Goal: Information Seeking & Learning: Learn about a topic

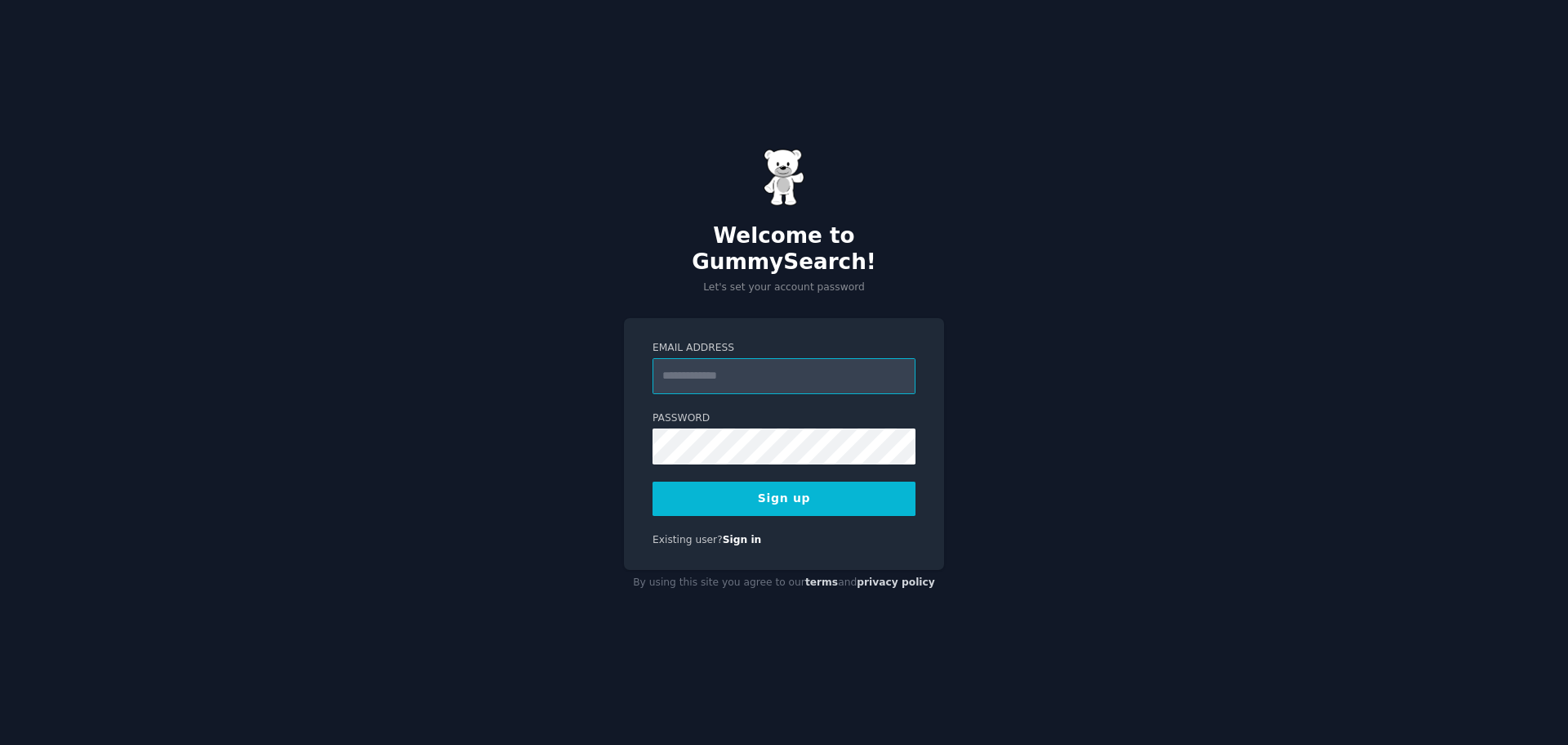
click at [767, 362] on input "Email Address" at bounding box center [784, 376] width 263 height 36
type input "**********"
click at [779, 481] on button "Sign up" at bounding box center [784, 498] width 263 height 34
click at [799, 493] on button "Sign up" at bounding box center [784, 498] width 263 height 34
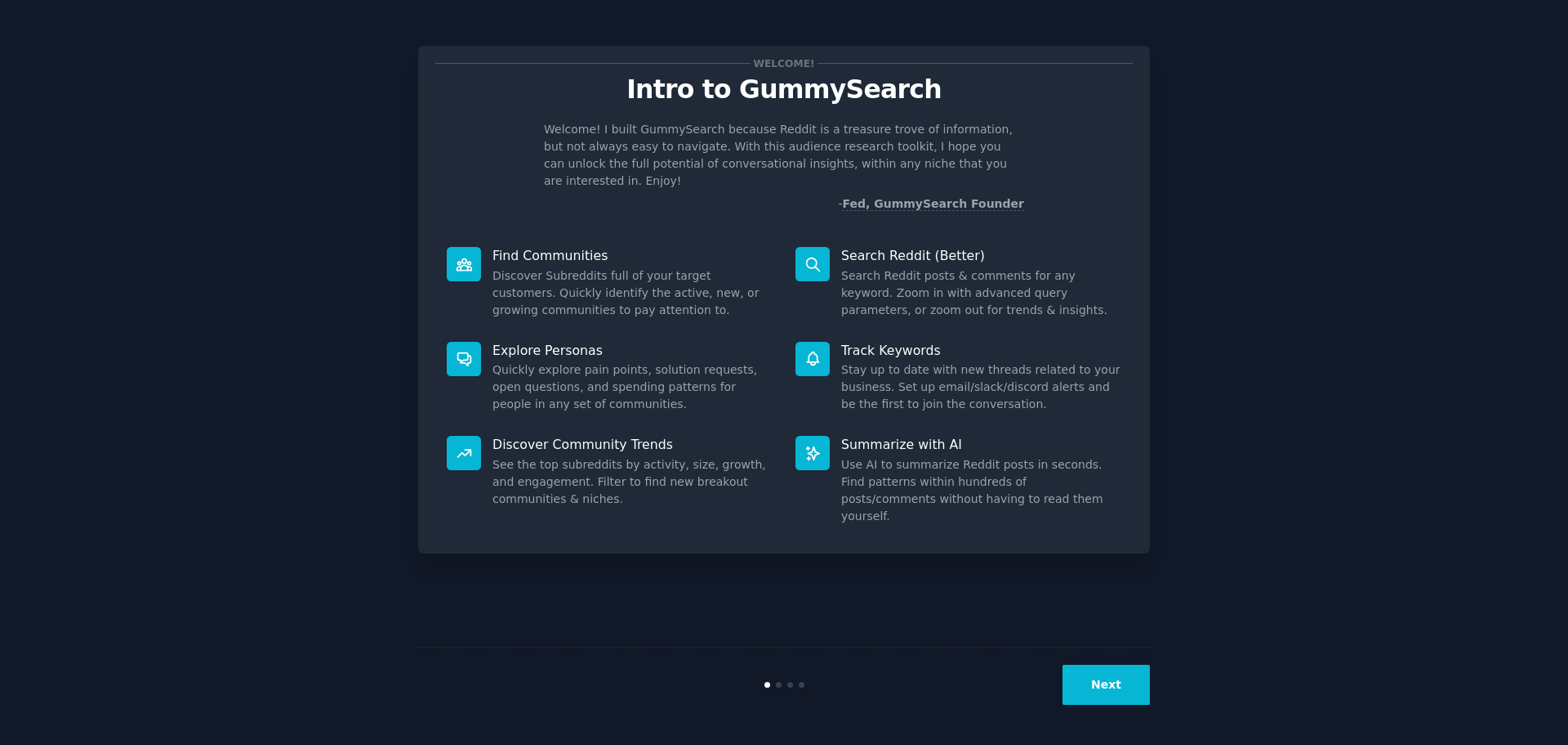
click at [1109, 697] on button "Next" at bounding box center [1106, 684] width 87 height 40
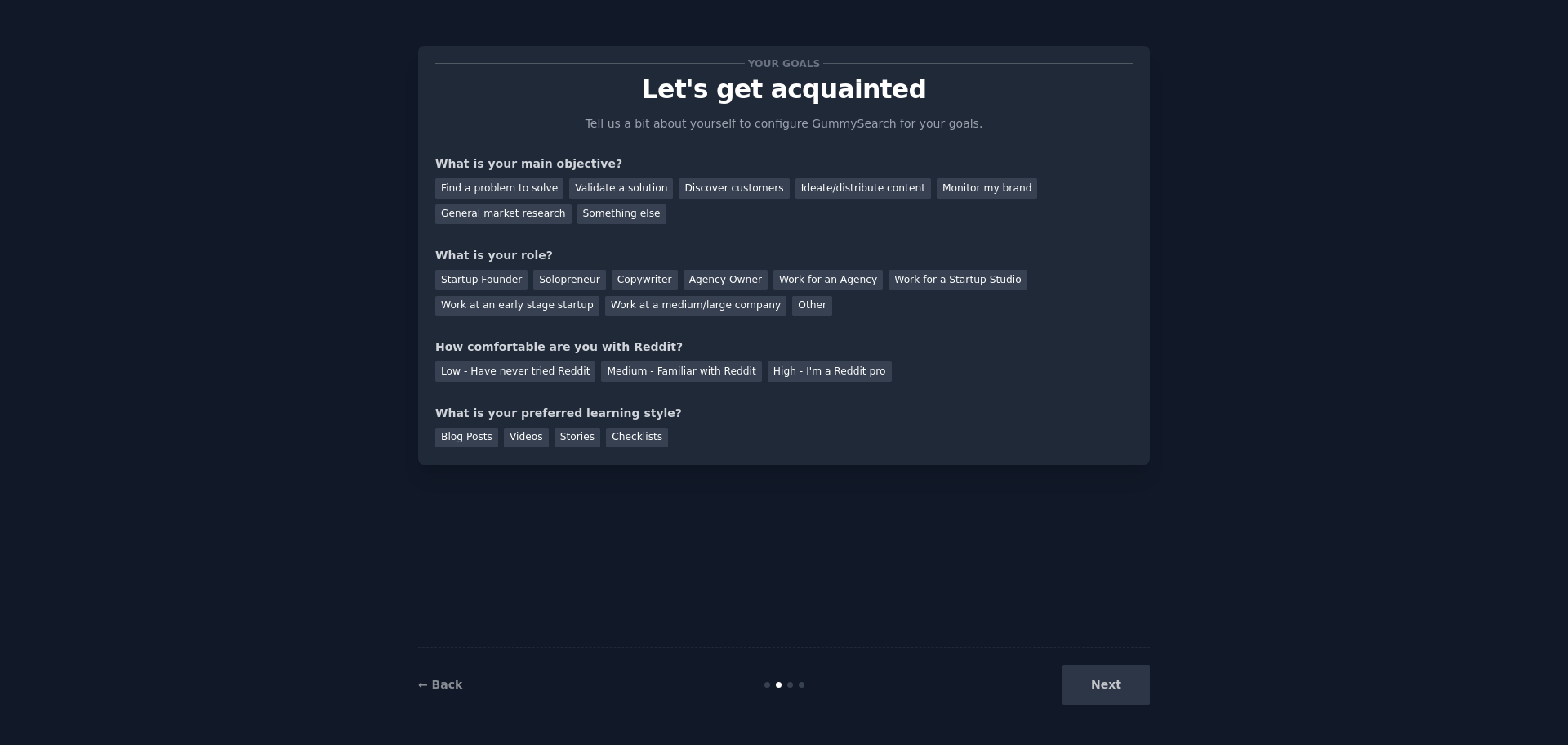
click at [1107, 689] on div "Next" at bounding box center [1028, 684] width 244 height 40
click at [572, 204] on div "General market research" at bounding box center [503, 214] width 137 height 20
click at [599, 296] on div "Work at an early stage startup" at bounding box center [517, 306] width 164 height 20
click at [653, 367] on div "Medium - Familiar with Reddit" at bounding box center [681, 371] width 160 height 20
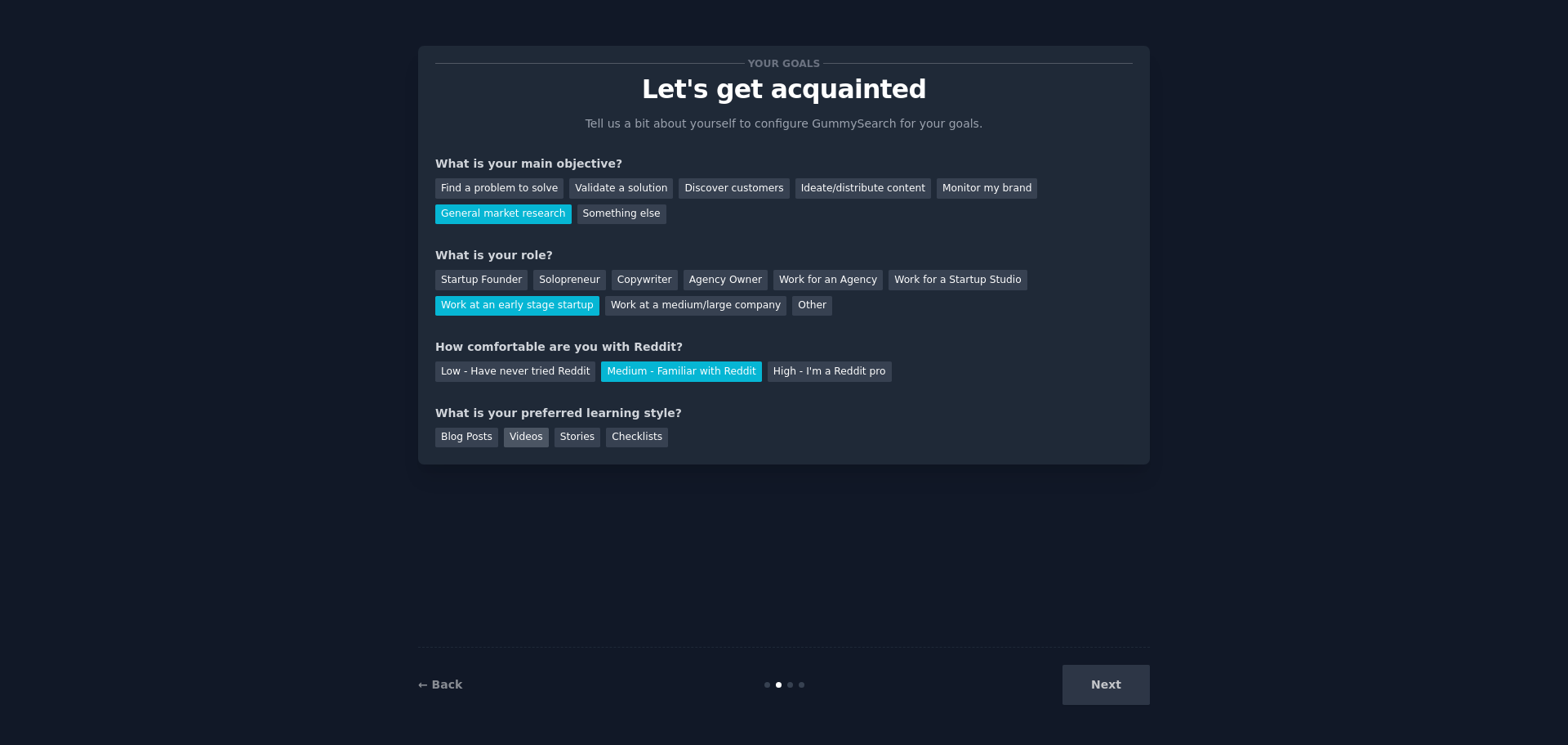
click at [526, 433] on div "Videos" at bounding box center [526, 437] width 45 height 20
click at [1116, 683] on button "Next" at bounding box center [1106, 684] width 87 height 40
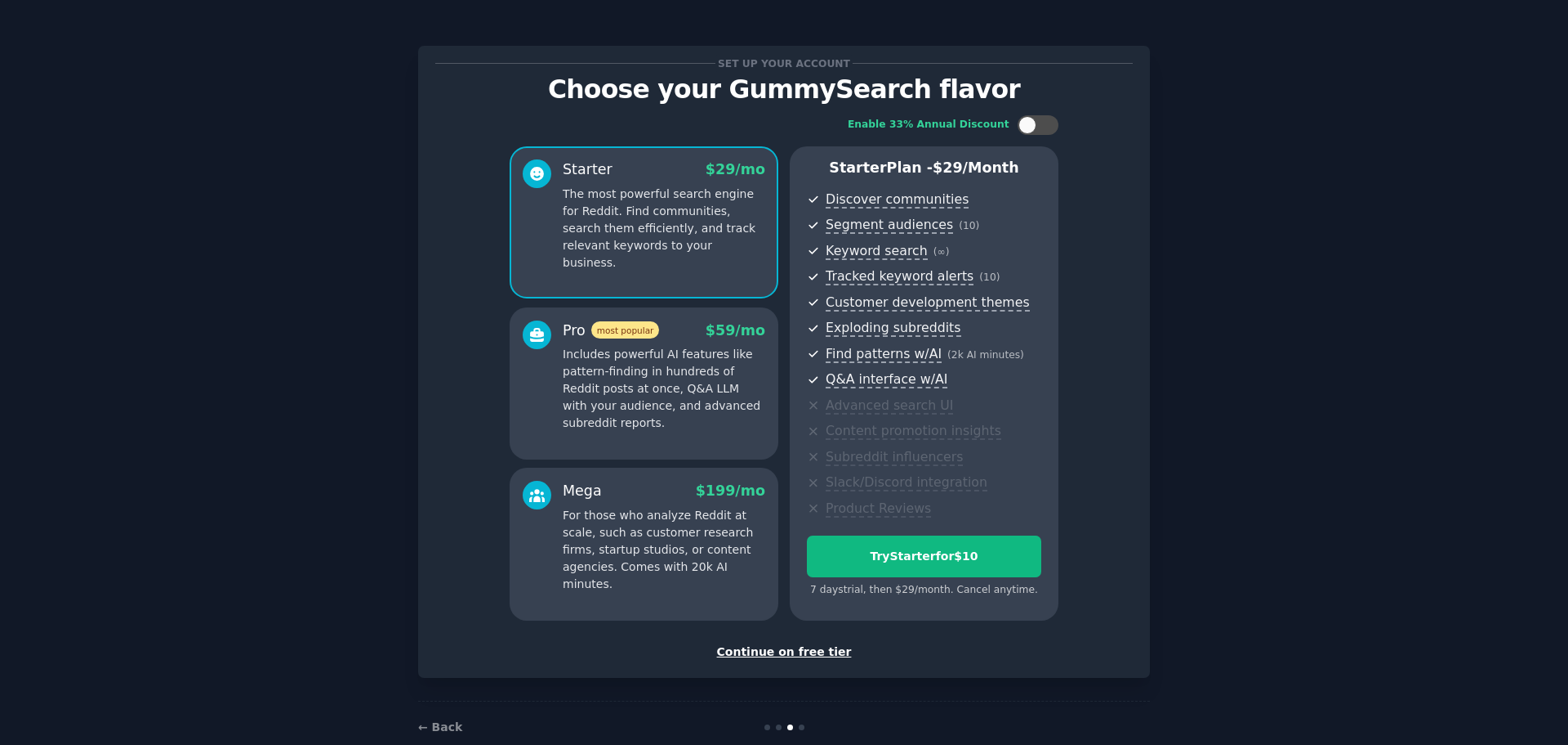
click at [766, 656] on div "Continue on free tier" at bounding box center [784, 651] width 698 height 17
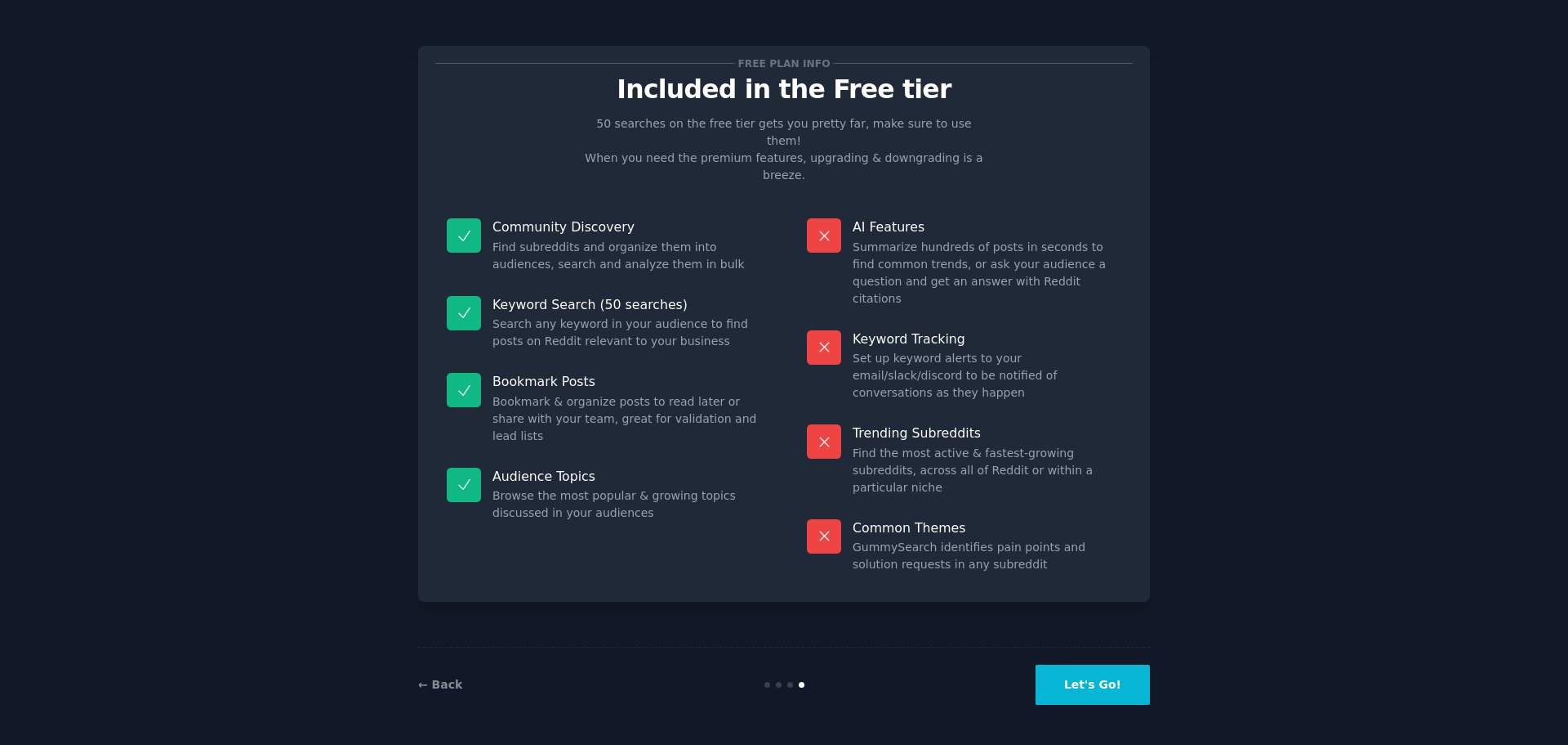
click at [1082, 685] on button "Let's Go!" at bounding box center [1092, 684] width 115 height 40
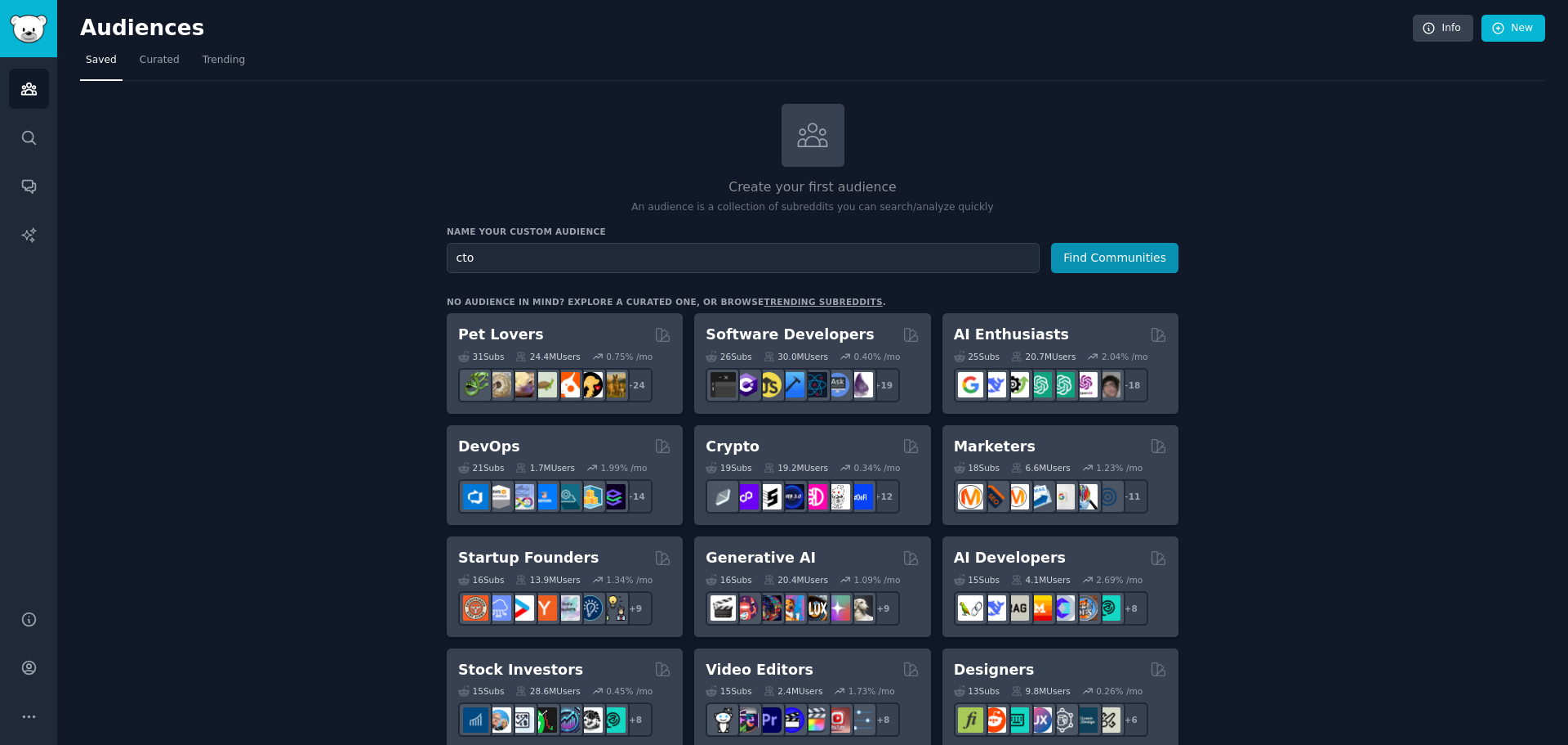
type input "cto"
click at [1051, 243] on button "Find Communities" at bounding box center [1114, 257] width 128 height 30
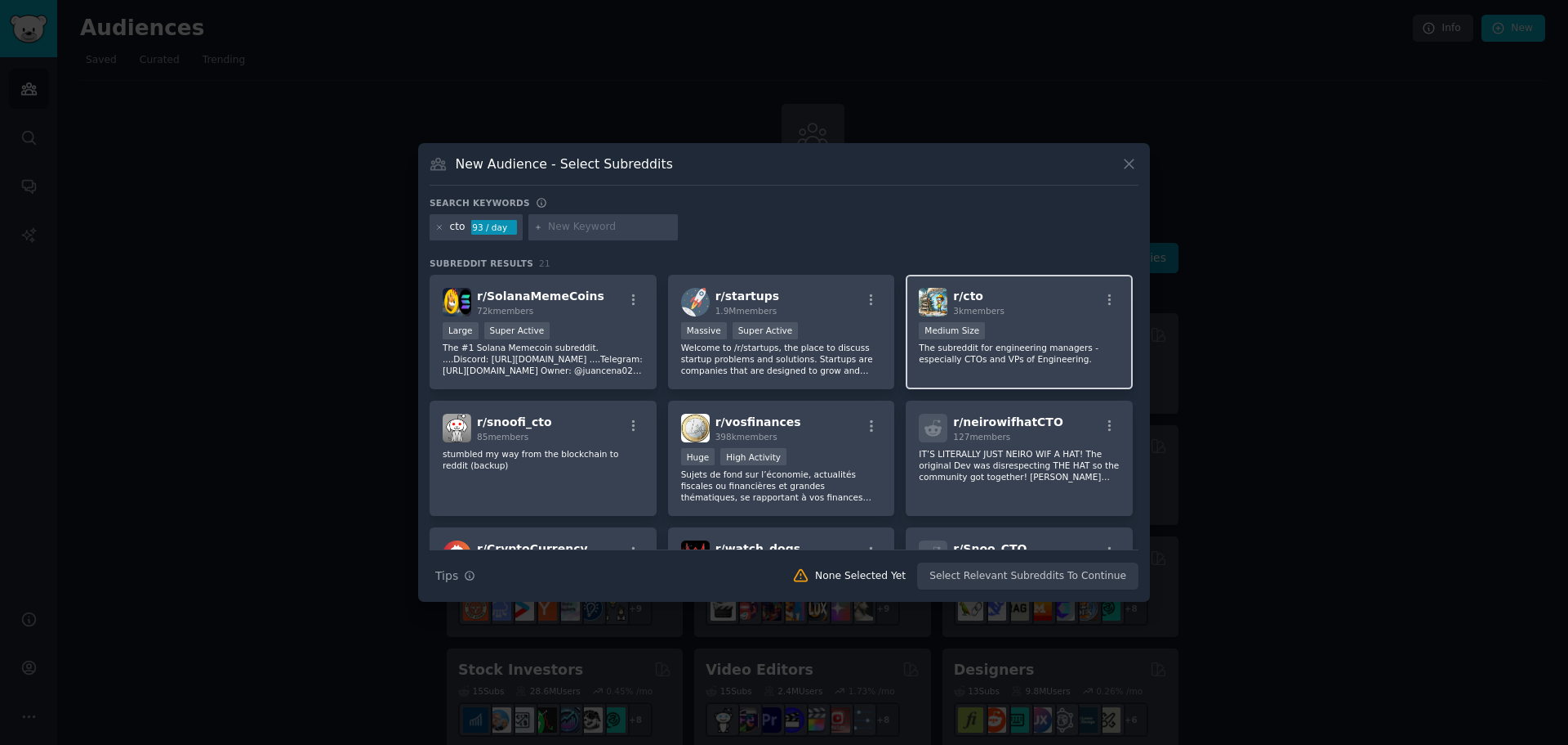
click at [1049, 322] on div "Medium Size" at bounding box center [1019, 333] width 201 height 20
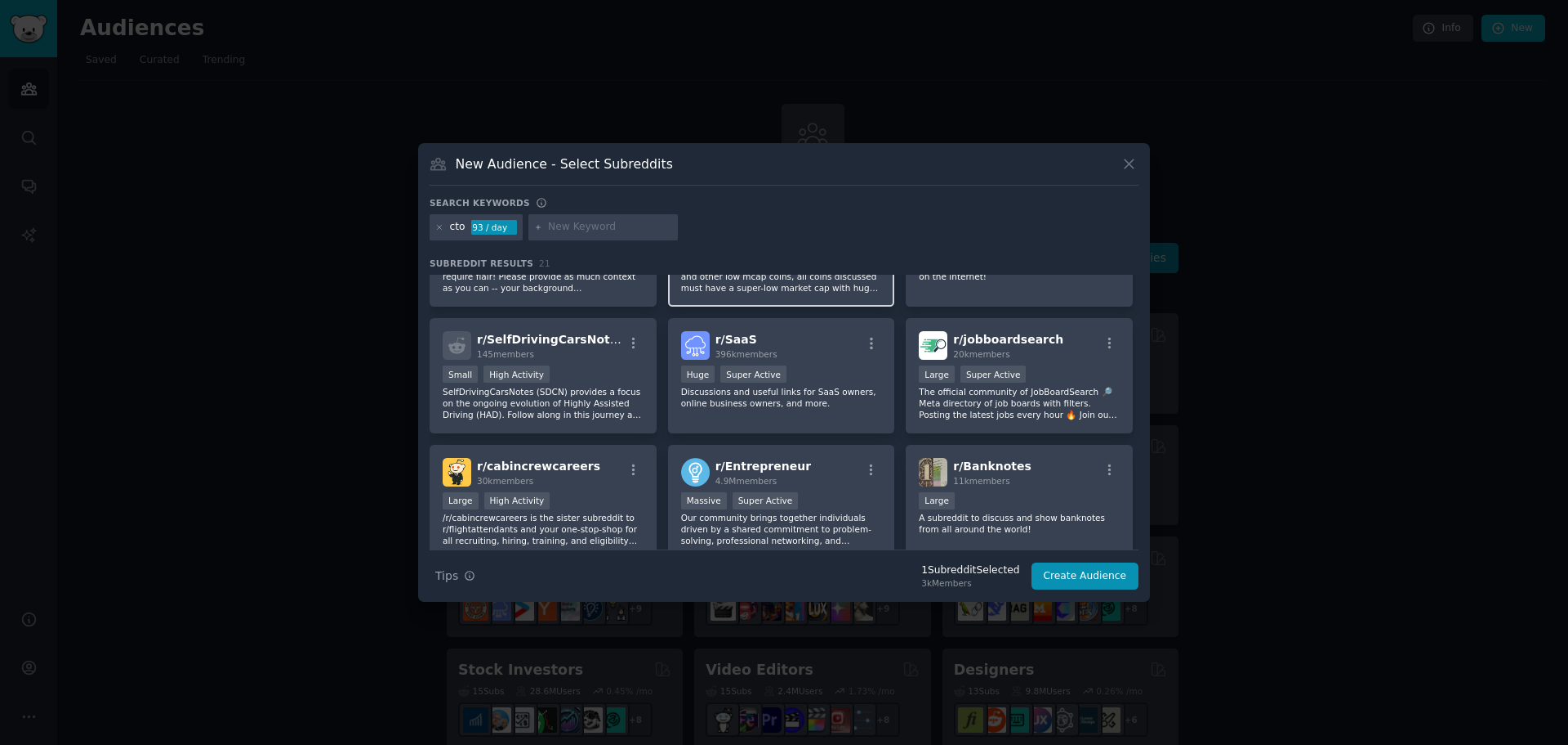
scroll to position [655, 0]
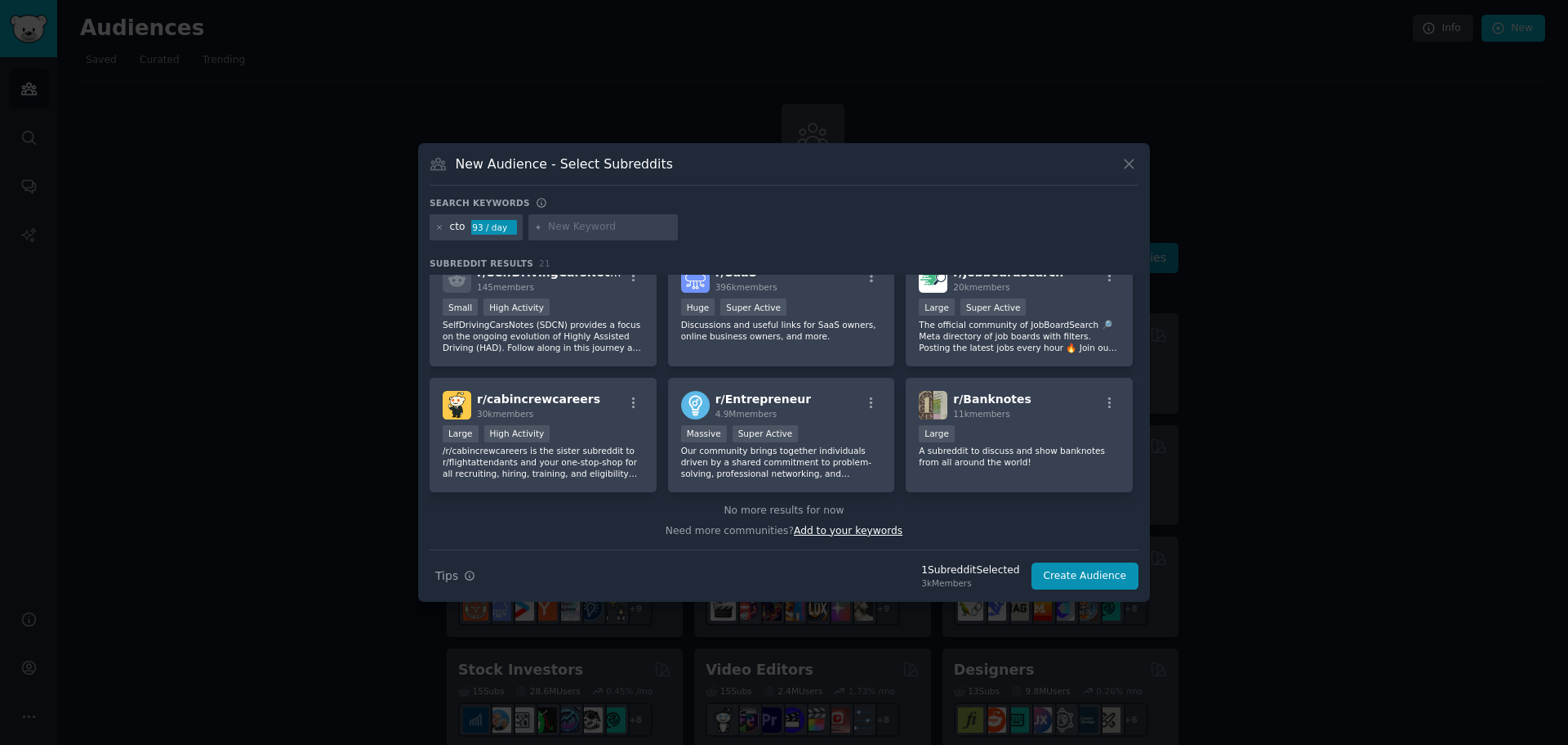
click at [842, 525] on span "Add to your keywords" at bounding box center [848, 530] width 108 height 11
type input "a"
type input "t"
type input "v"
type input "cio"
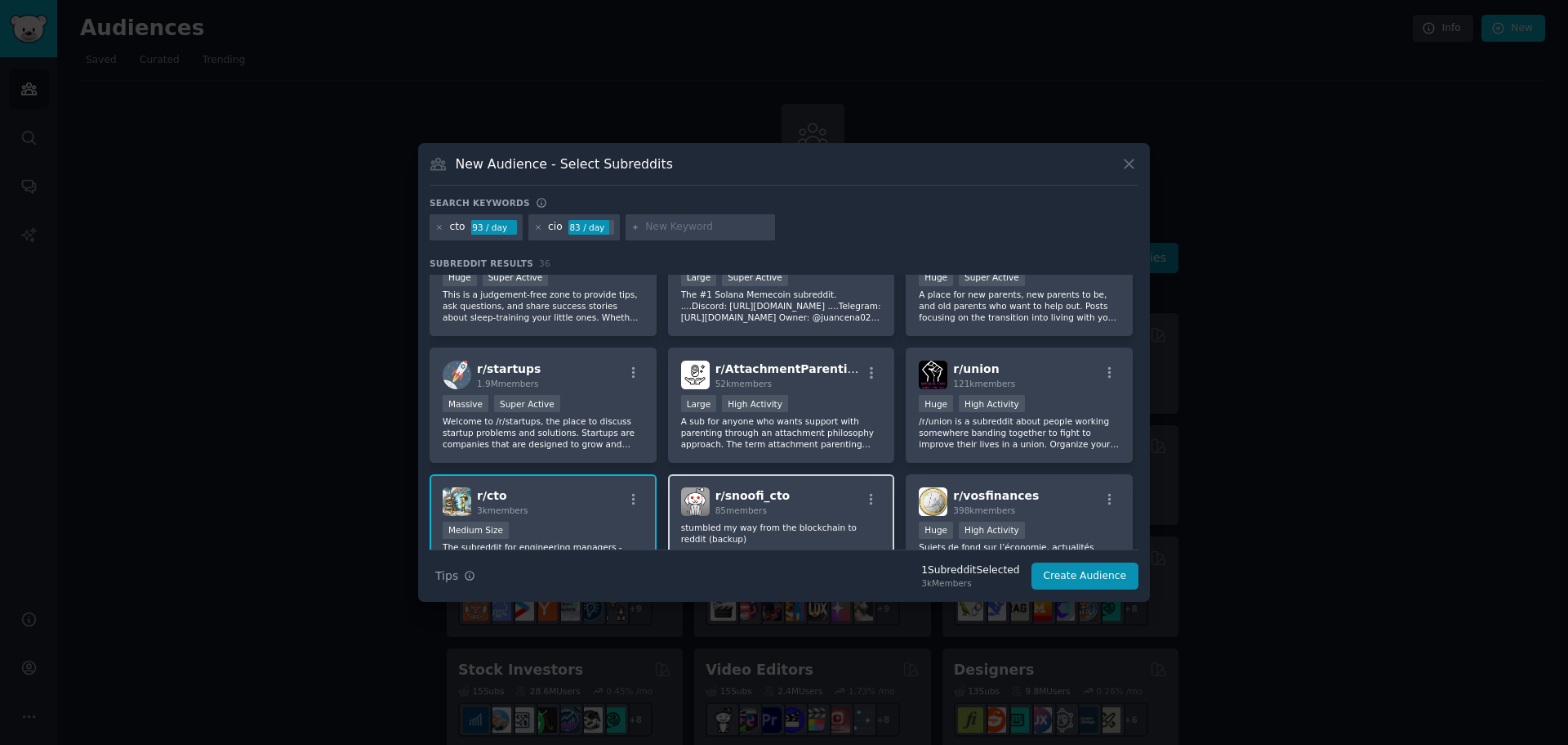
scroll to position [82, 0]
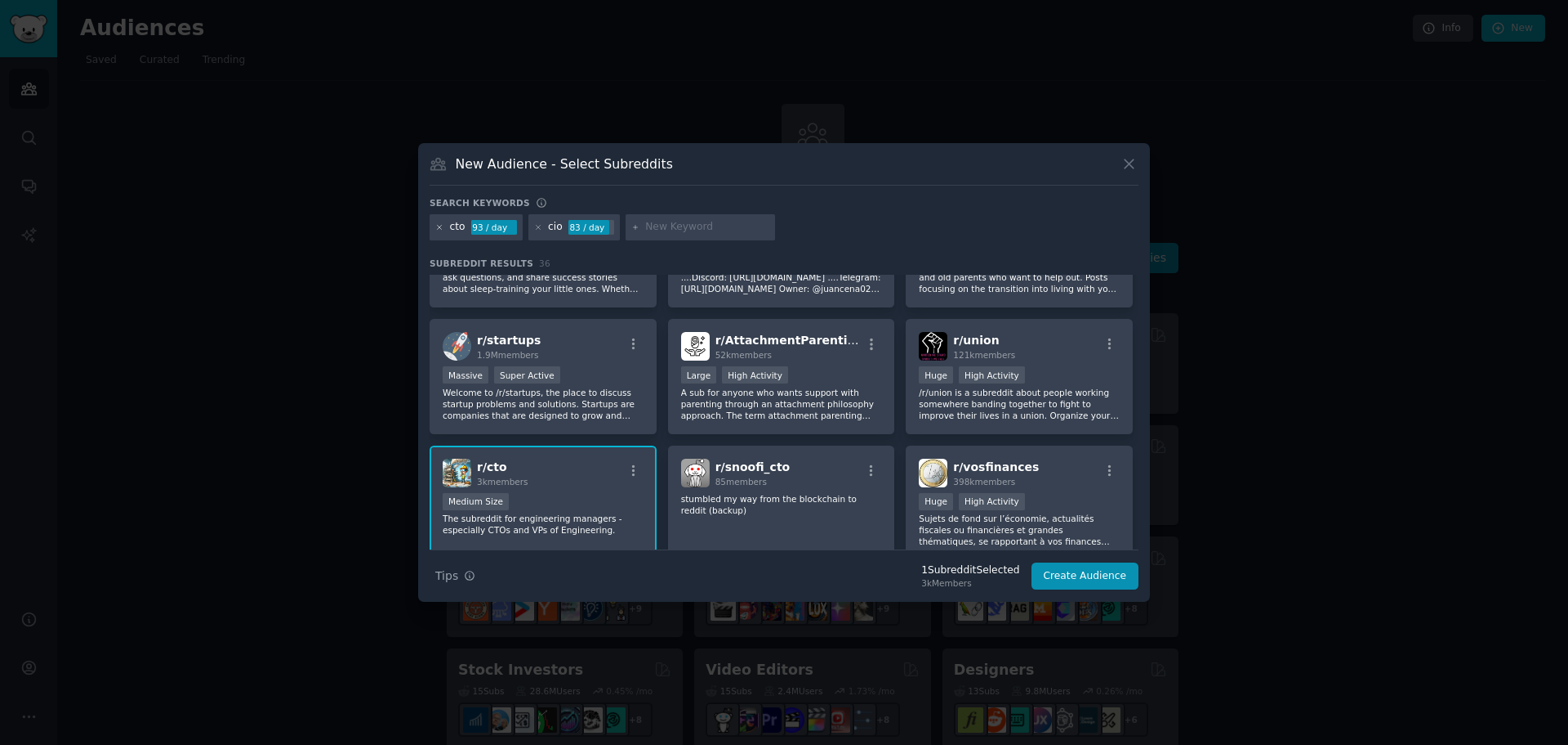
click at [439, 228] on icon at bounding box center [440, 227] width 4 height 4
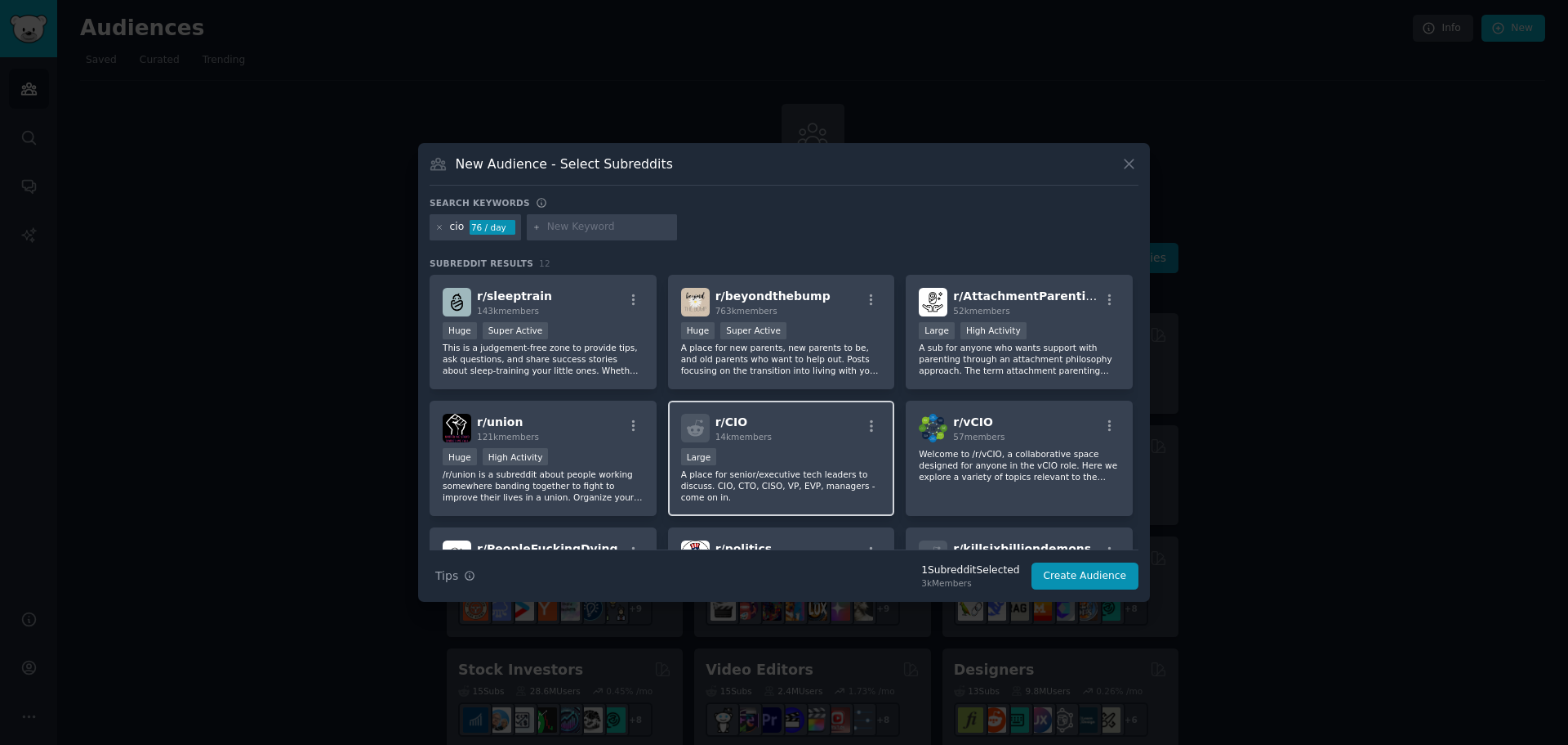
click at [842, 439] on div "r/ CIO 14k members" at bounding box center [781, 427] width 201 height 28
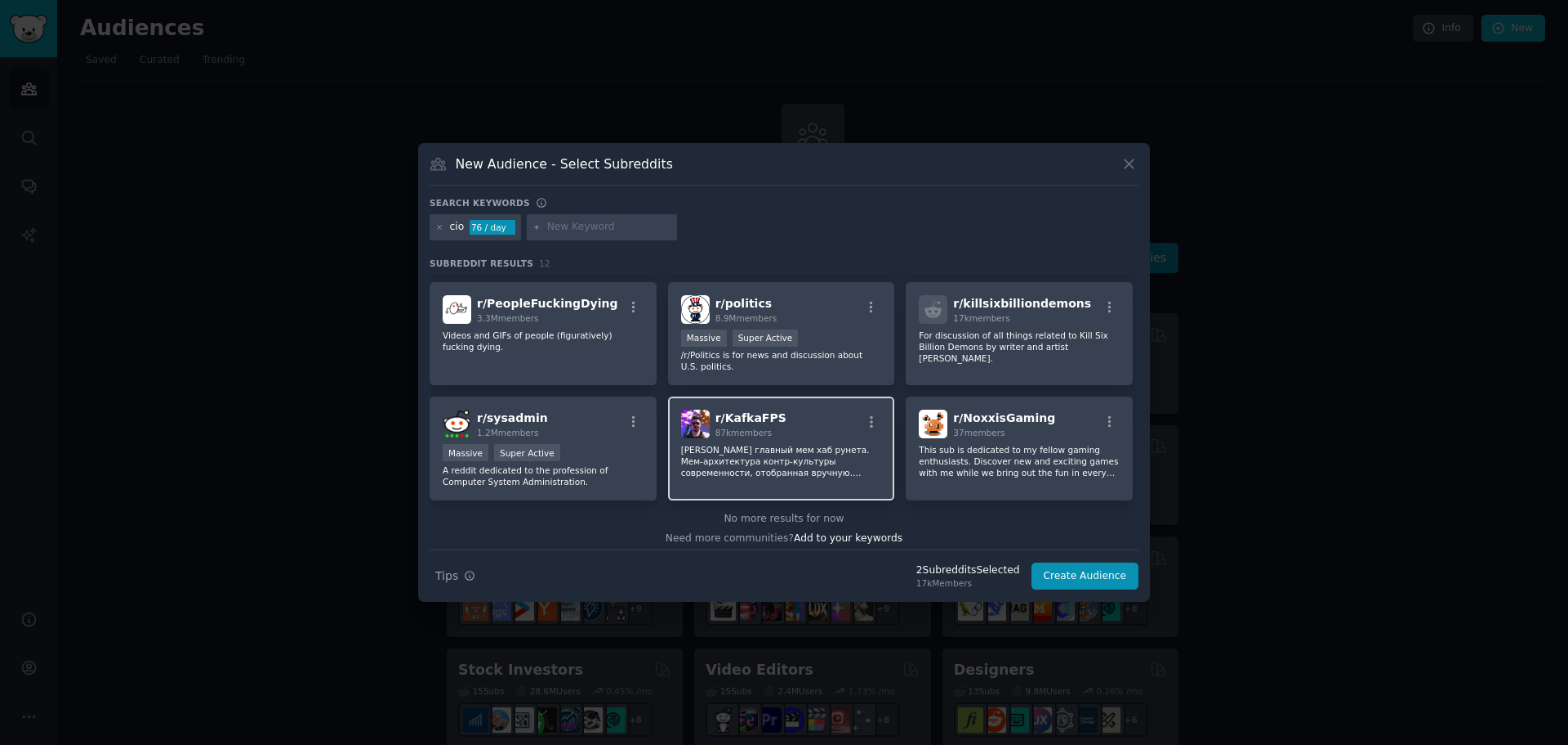
scroll to position [254, 0]
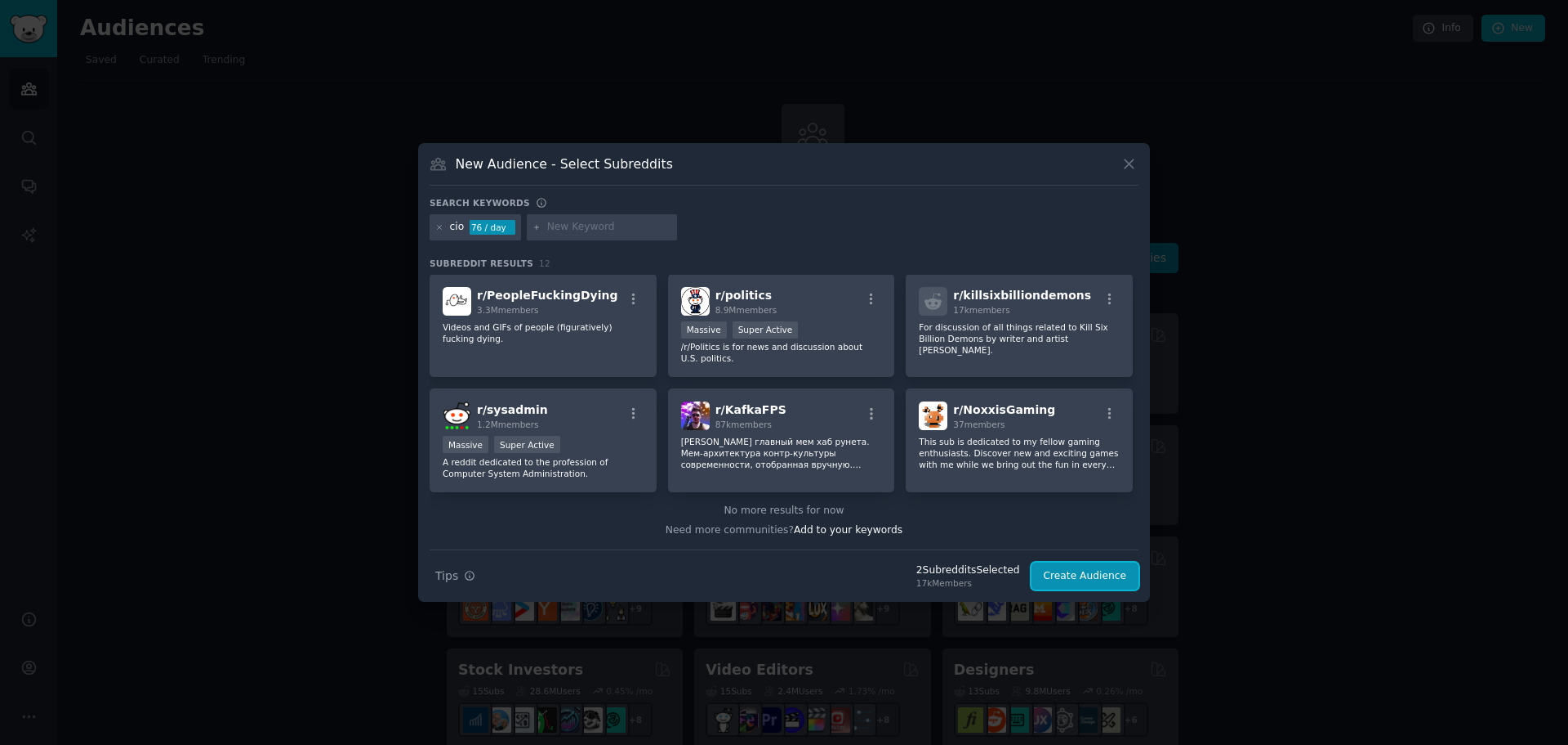
click at [1095, 577] on button "Create Audience" at bounding box center [1085, 576] width 107 height 28
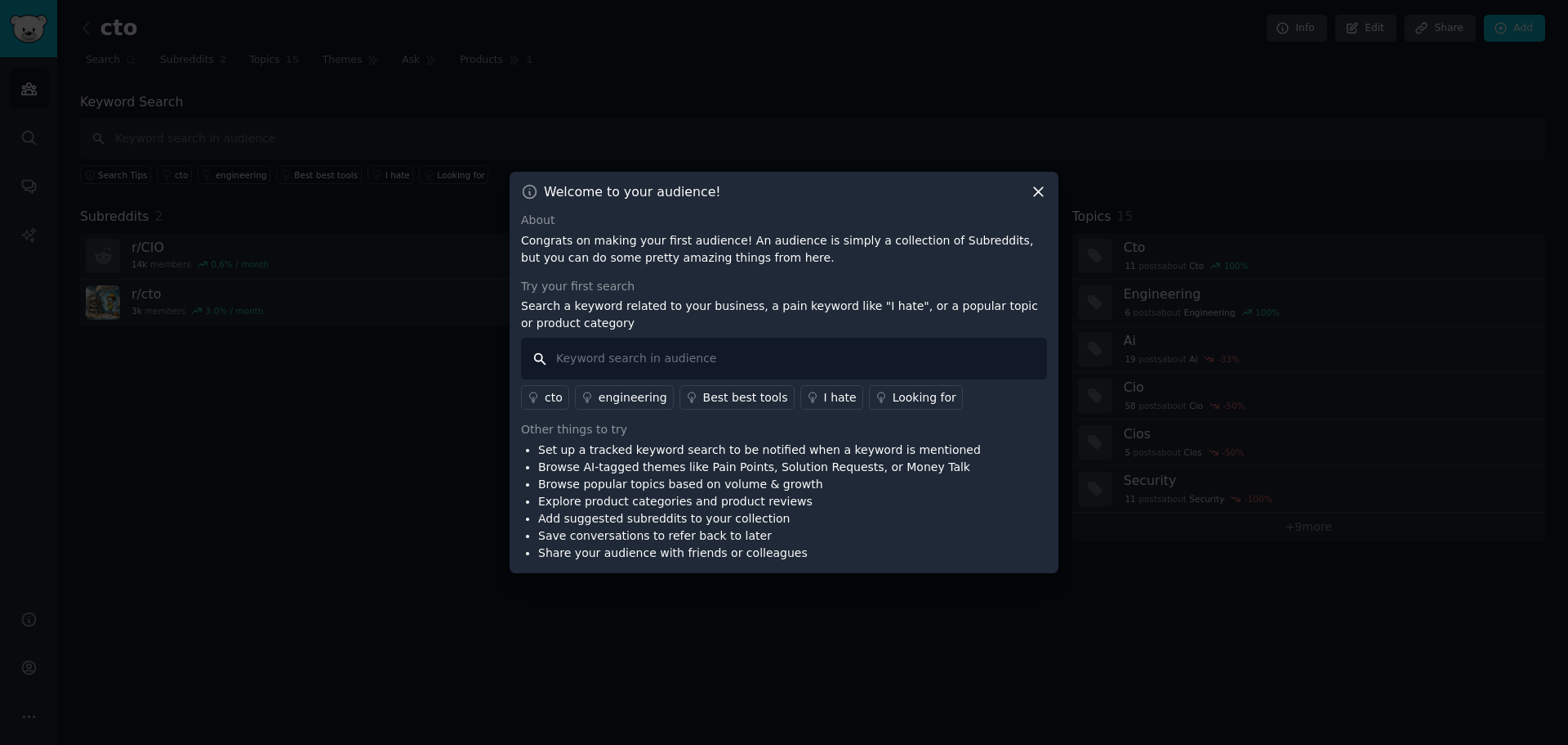
click at [629, 356] on input "text" at bounding box center [784, 358] width 526 height 41
click at [680, 361] on input "chatgpt with your database" at bounding box center [784, 358] width 526 height 41
type input "chatgpt with your business data"
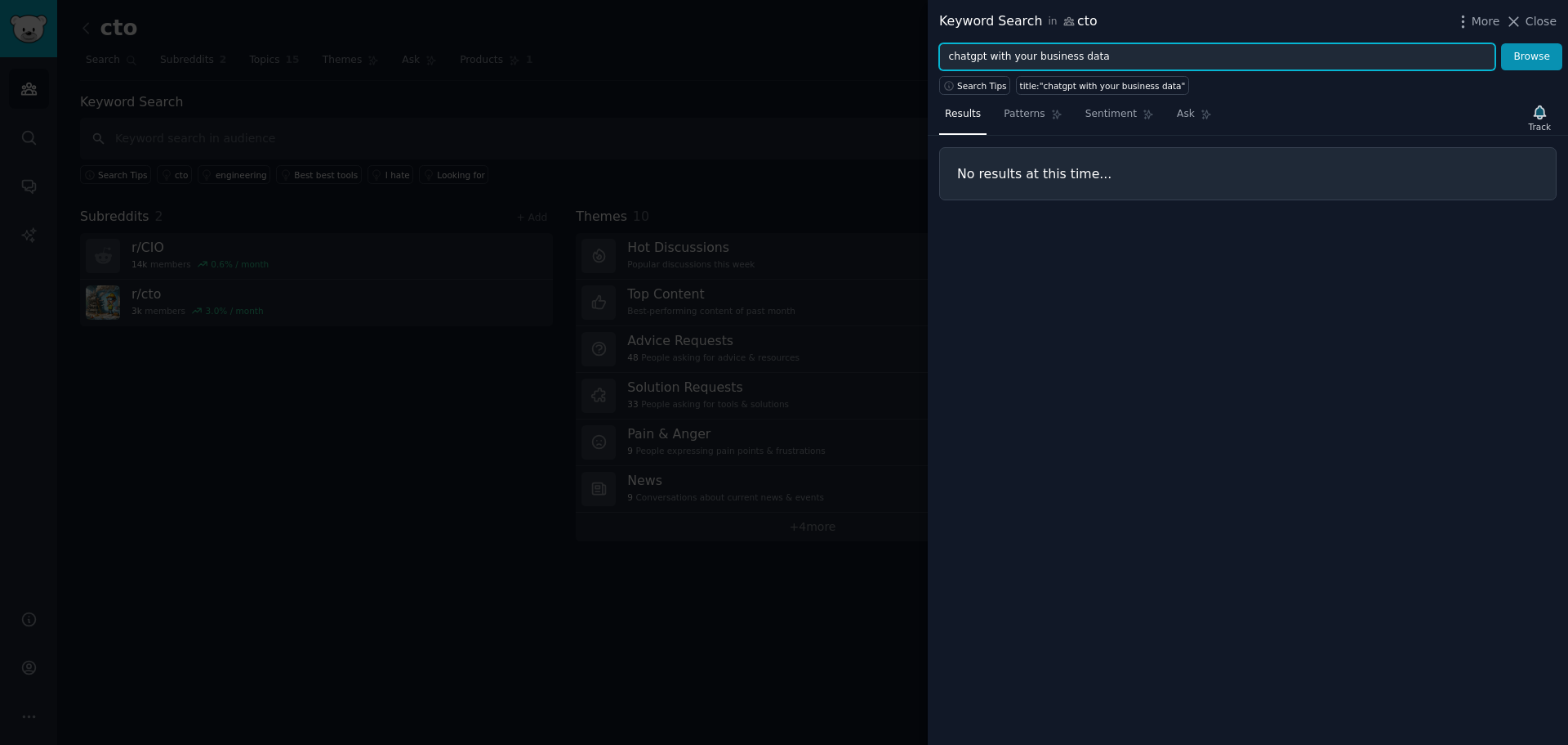
click at [1047, 59] on input "chatgpt with your business data" at bounding box center [1217, 57] width 556 height 28
click at [1502, 43] on button "Browse" at bounding box center [1532, 57] width 62 height 28
drag, startPoint x: 1007, startPoint y: 55, endPoint x: 1139, endPoint y: 55, distance: 132.0
click at [1139, 55] on input "chatgpt with your data" at bounding box center [1217, 57] width 556 height 28
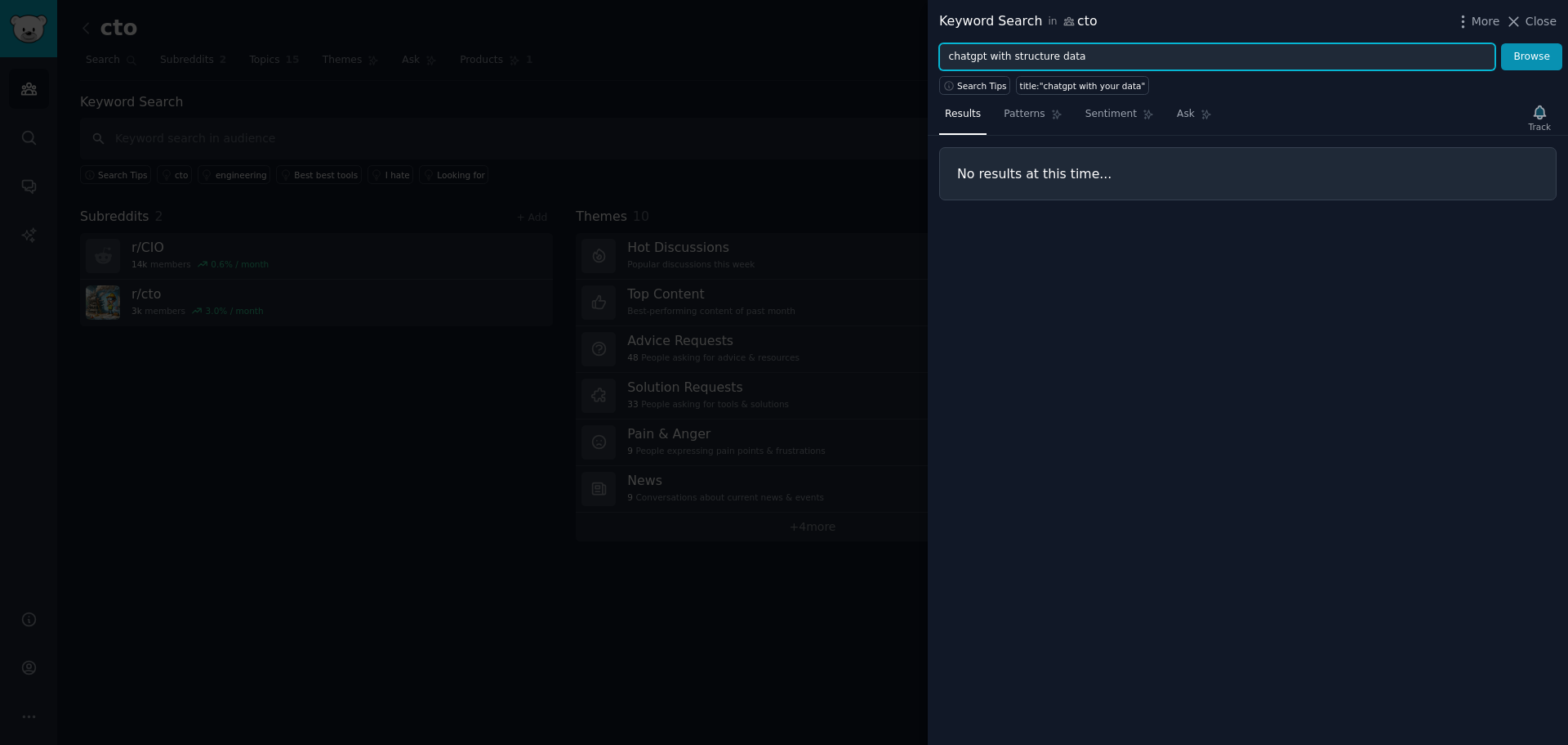
click at [1502, 43] on button "Browse" at bounding box center [1532, 57] width 62 height 28
click at [1027, 51] on input "chatgpt with structure data" at bounding box center [1217, 57] width 556 height 28
click at [1502, 43] on button "Browse" at bounding box center [1532, 57] width 62 height 28
click at [970, 52] on input "chatgpt with database" at bounding box center [1217, 57] width 556 height 28
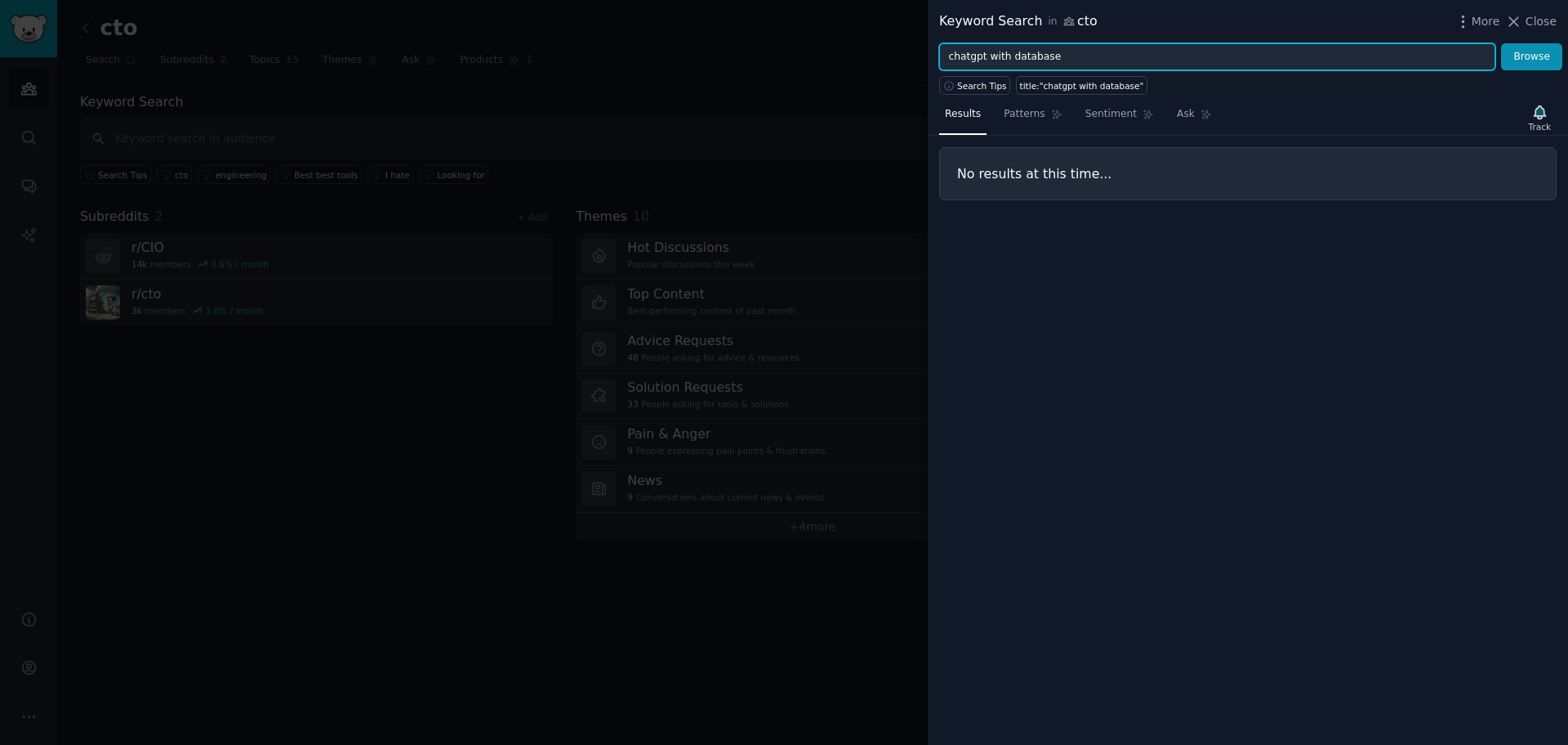
click at [970, 52] on input "chatgpt with database" at bounding box center [1217, 57] width 556 height 28
click at [1502, 43] on button "Browse" at bounding box center [1532, 57] width 62 height 28
click at [1004, 52] on input "rag for database" at bounding box center [1217, 57] width 556 height 28
click at [1502, 43] on button "Browse" at bounding box center [1532, 57] width 62 height 28
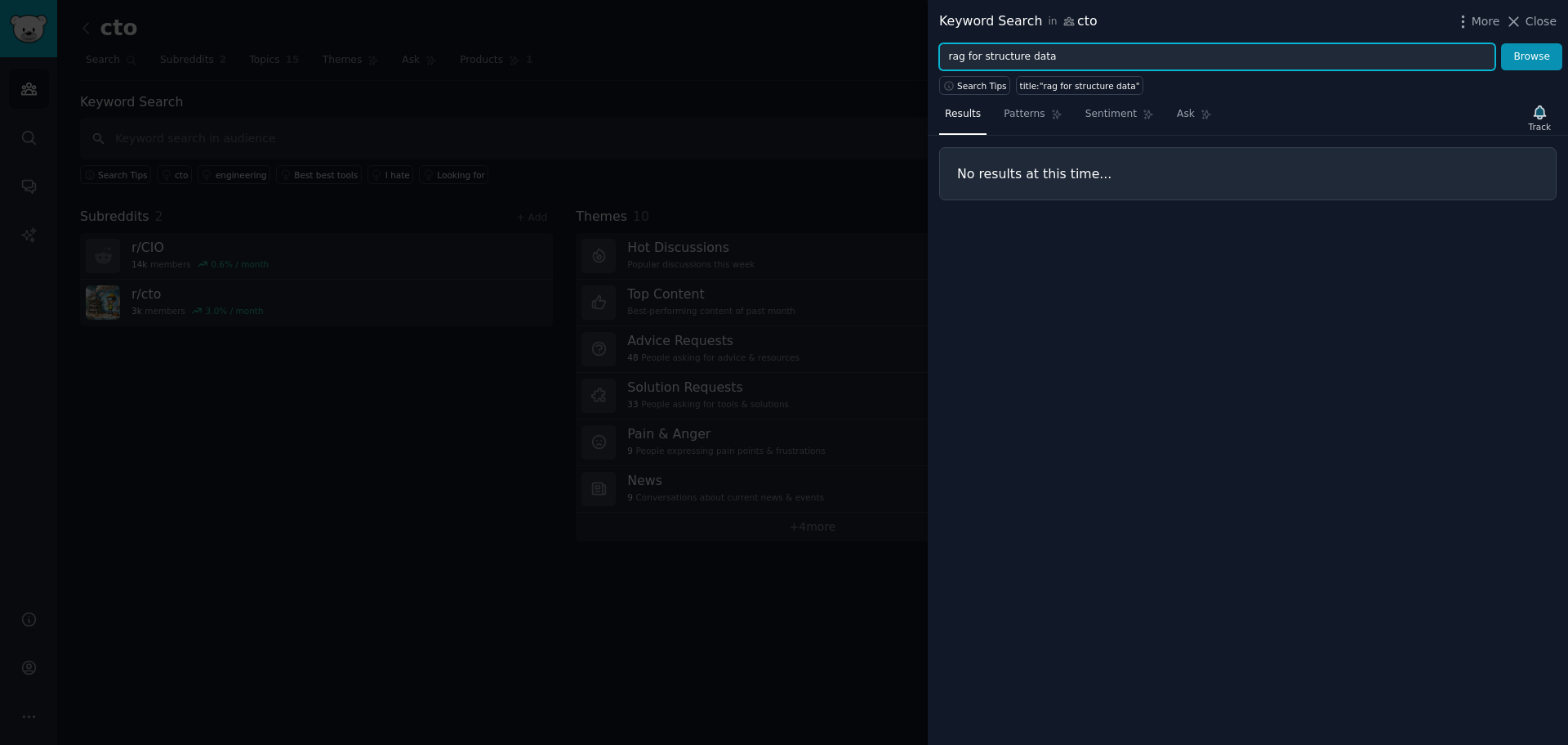
drag, startPoint x: 980, startPoint y: 55, endPoint x: 1089, endPoint y: 60, distance: 109.1
click at [1089, 60] on input "rag for structure data" at bounding box center [1217, 57] width 556 height 28
click at [1004, 58] on input "rag for structure data" at bounding box center [1217, 57] width 556 height 28
type input "rag for business data"
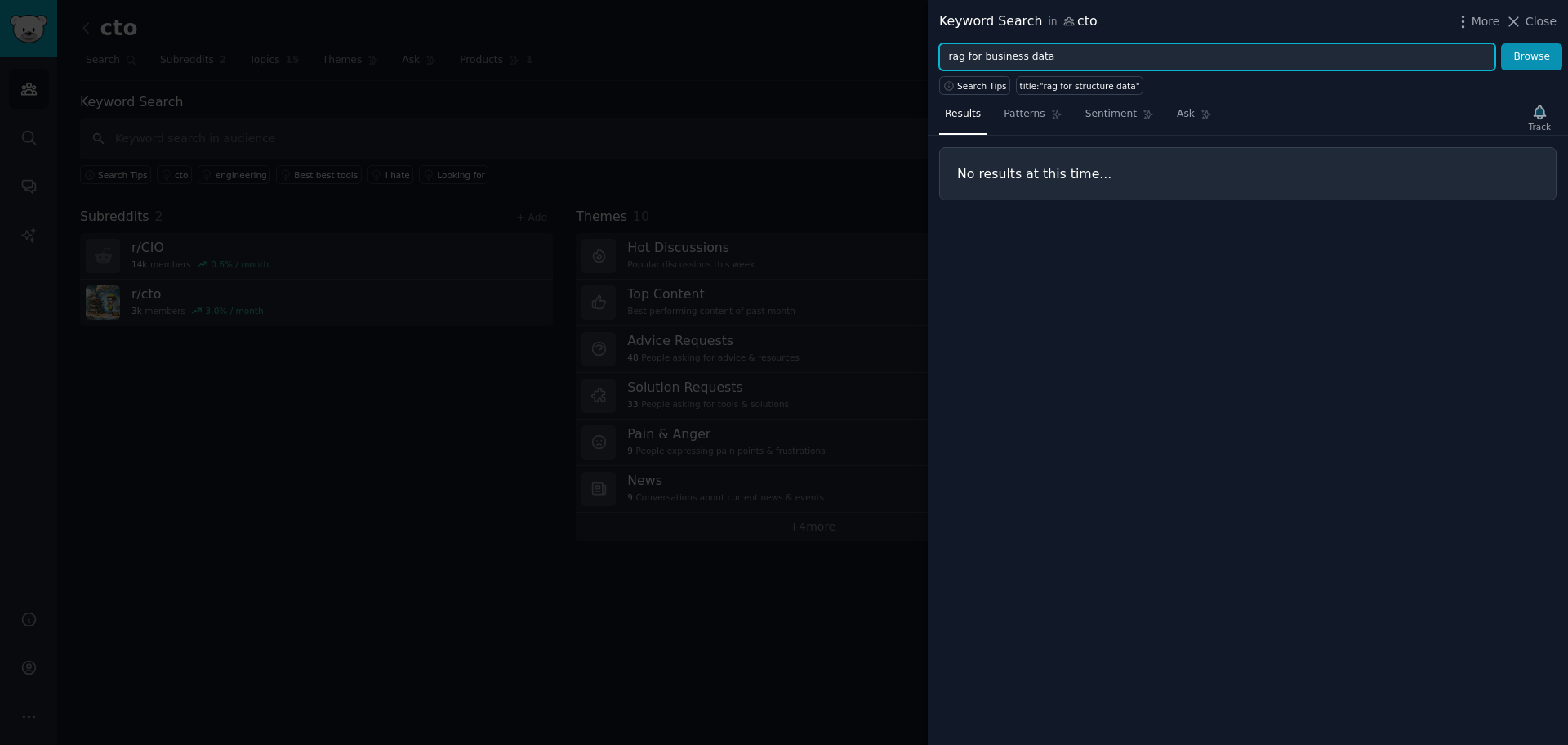
click at [1502, 43] on button "Browse" at bounding box center [1532, 57] width 62 height 28
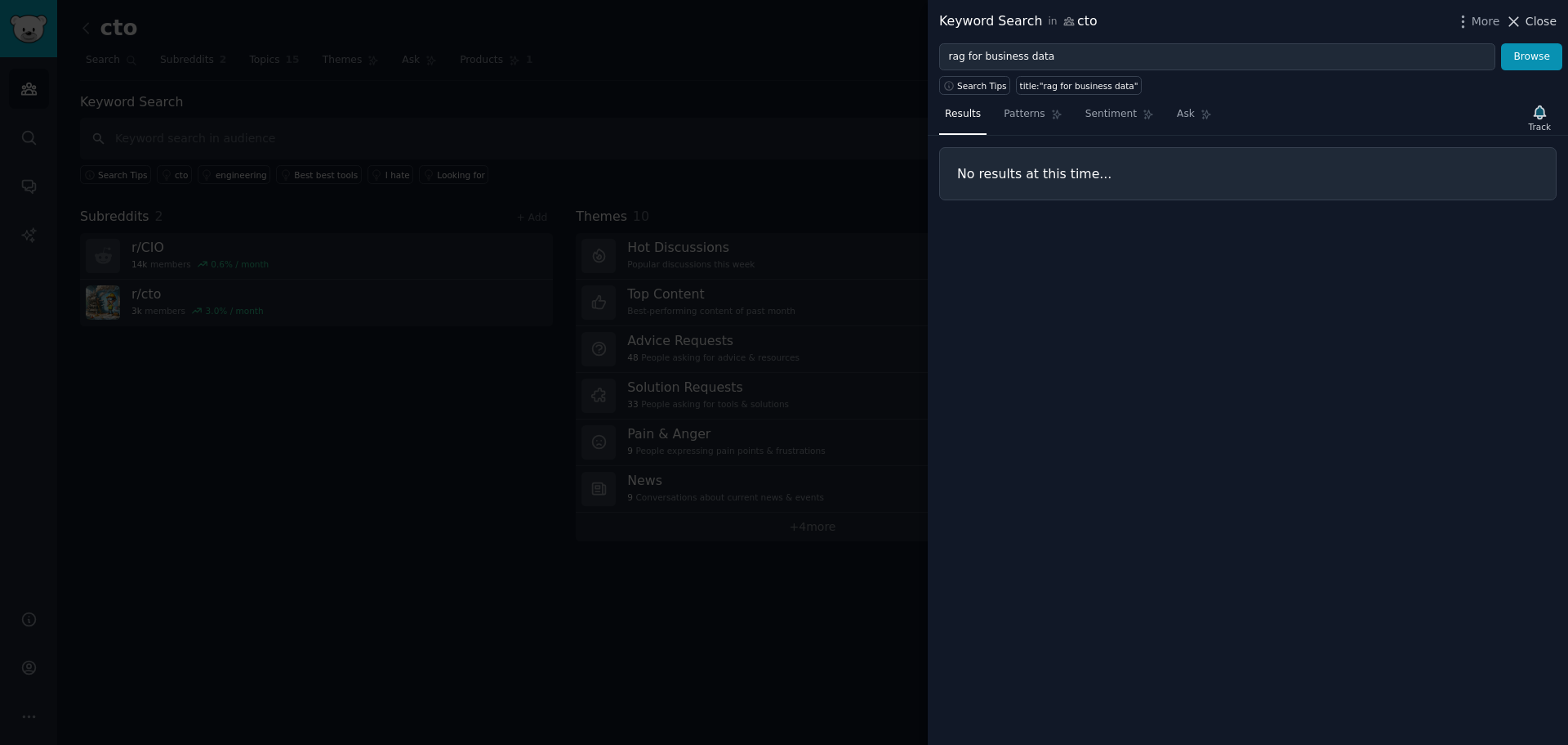
click at [1545, 20] on span "Close" at bounding box center [1541, 21] width 31 height 17
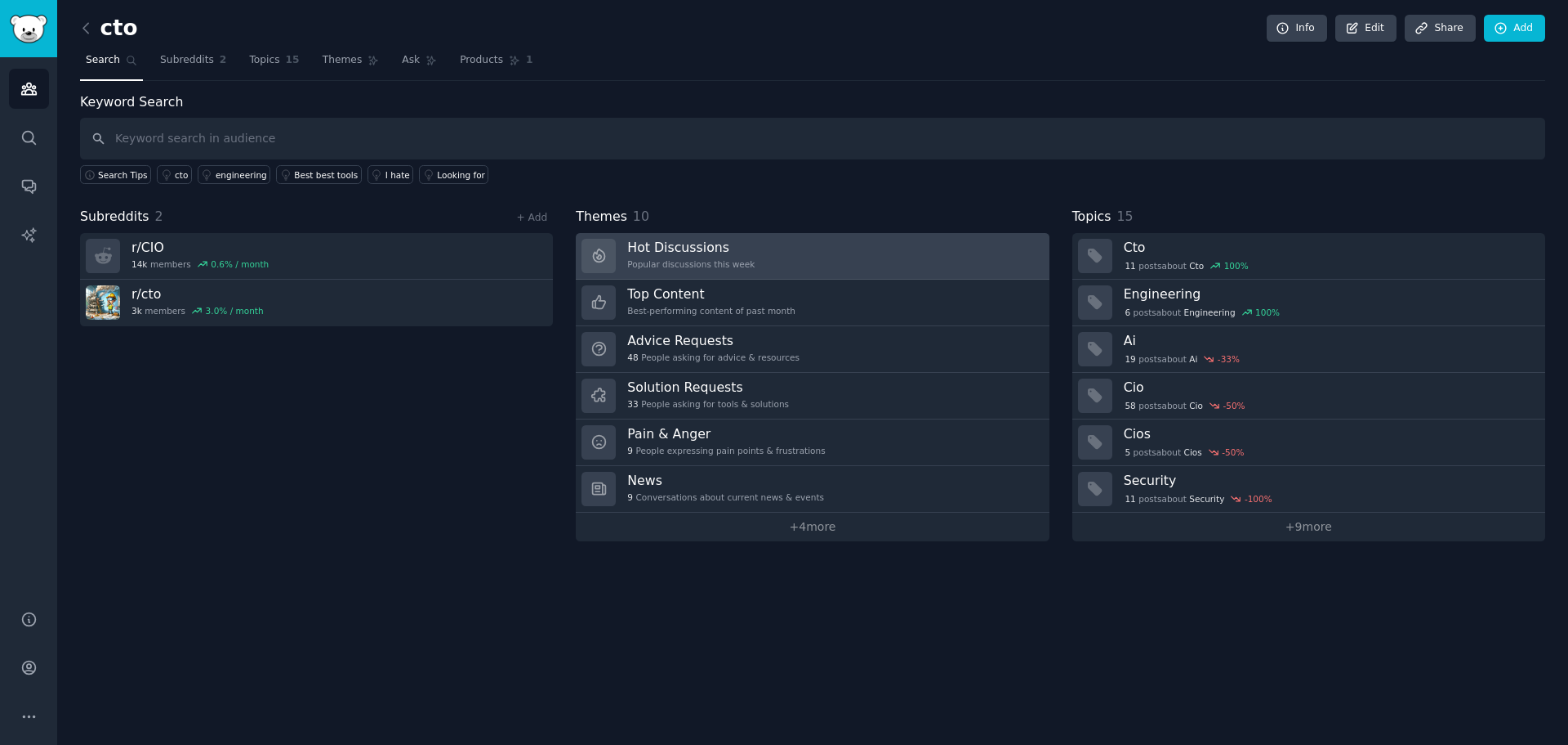
click at [850, 259] on link "Hot Discussions Popular discussions this week" at bounding box center [812, 256] width 473 height 47
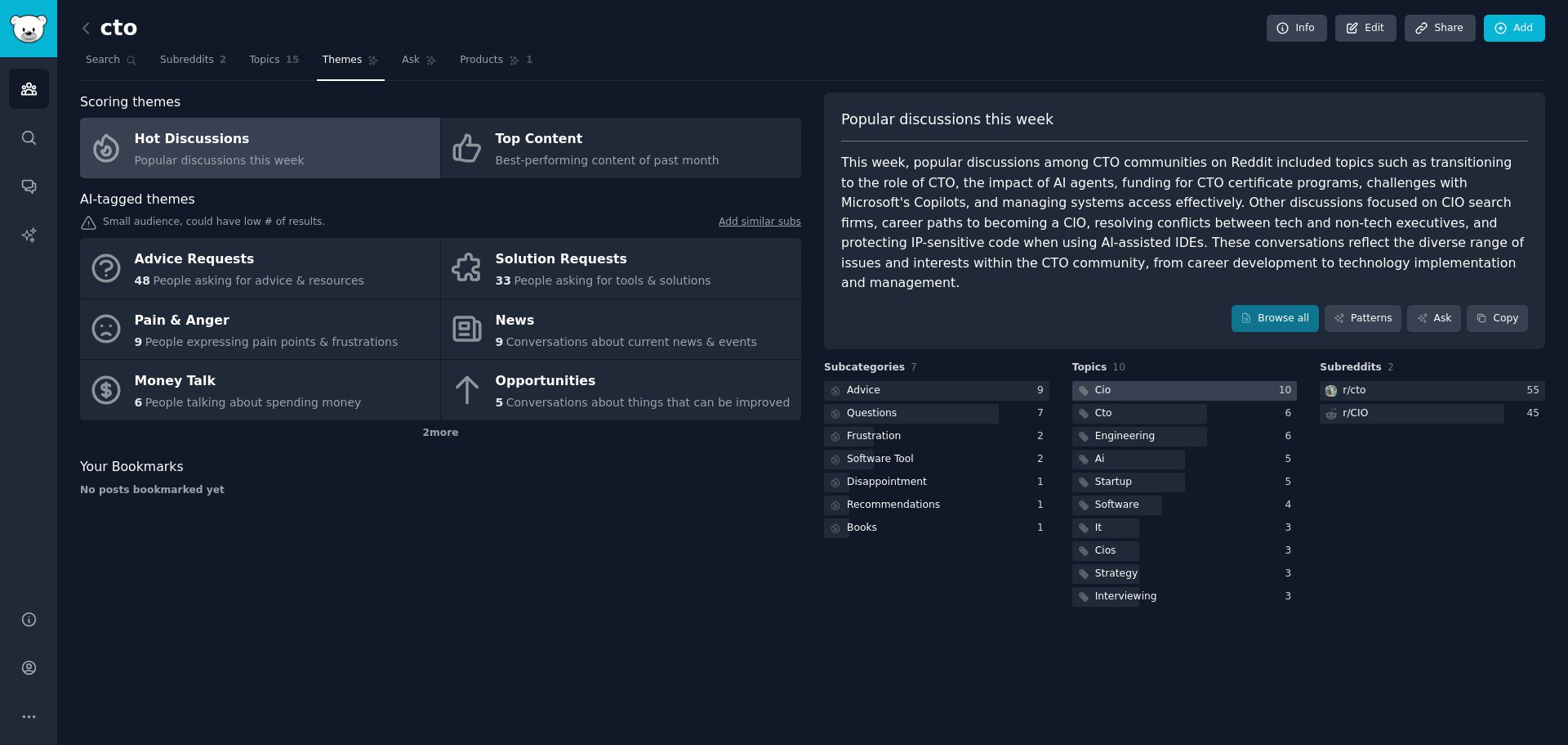
click at [1150, 381] on div at bounding box center [1185, 391] width 226 height 20
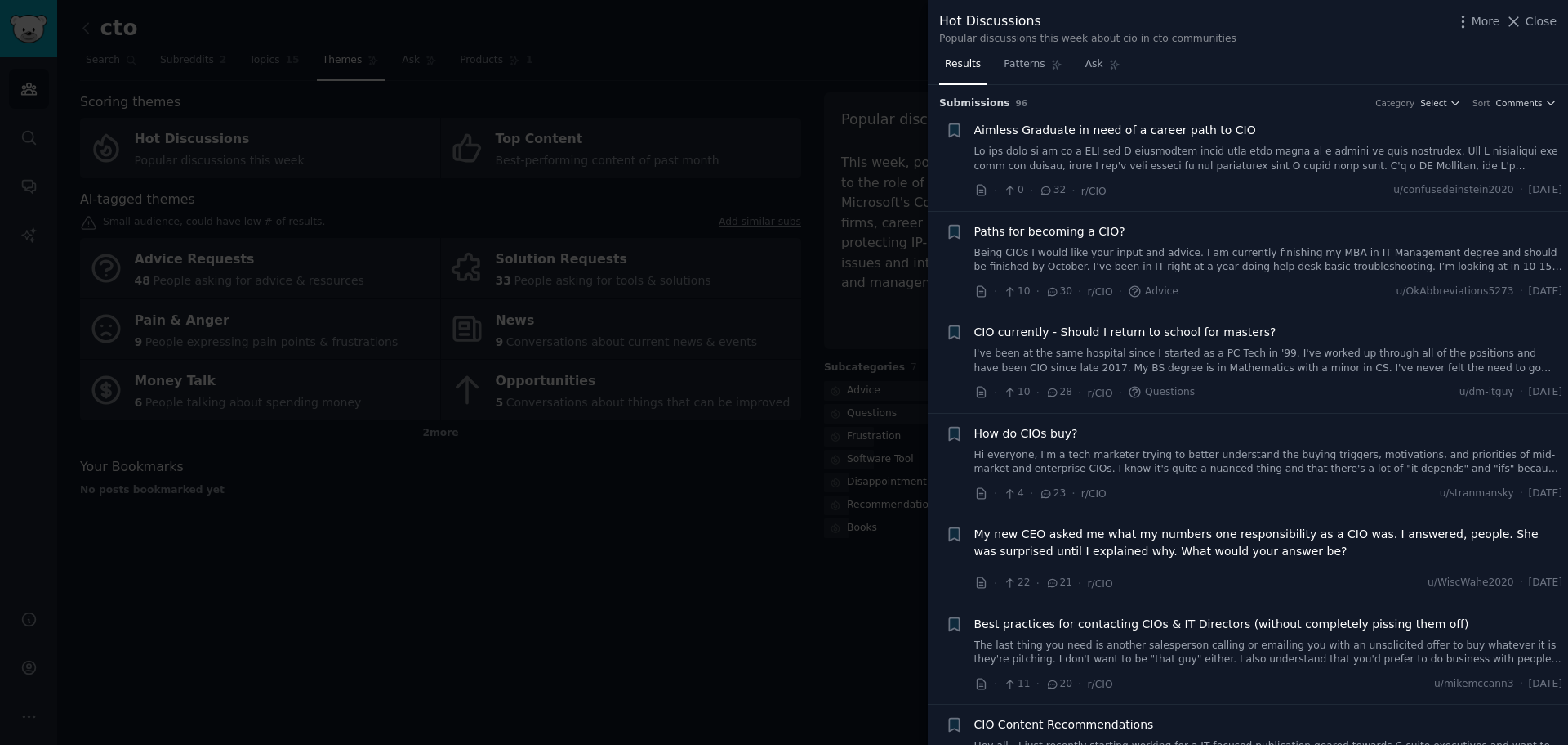
drag, startPoint x: 1226, startPoint y: 642, endPoint x: 1182, endPoint y: 642, distance: 44.0
click at [1182, 642] on link "The last thing you need is another salesperson calling or emailing you with an …" at bounding box center [1270, 652] width 589 height 28
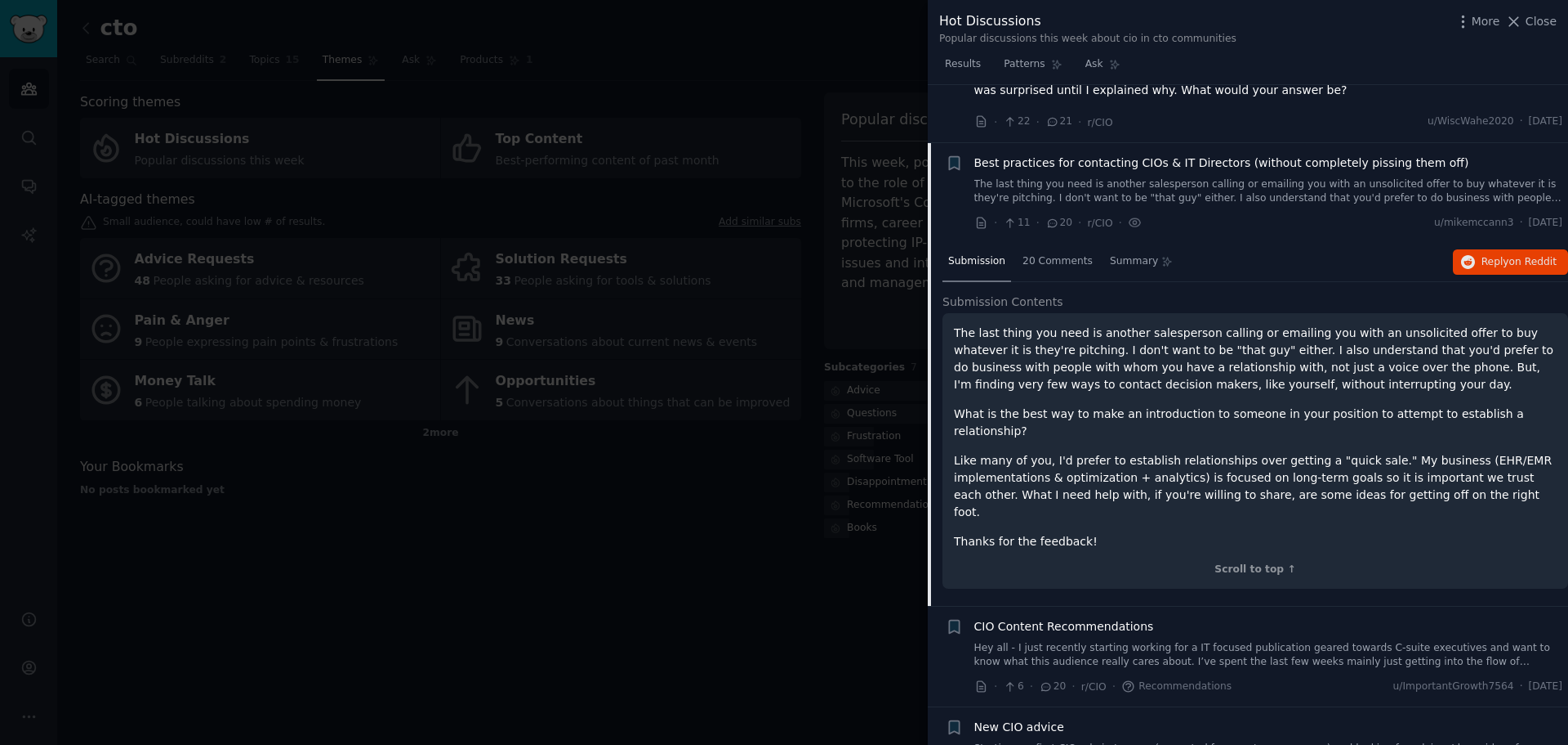
scroll to position [437, 0]
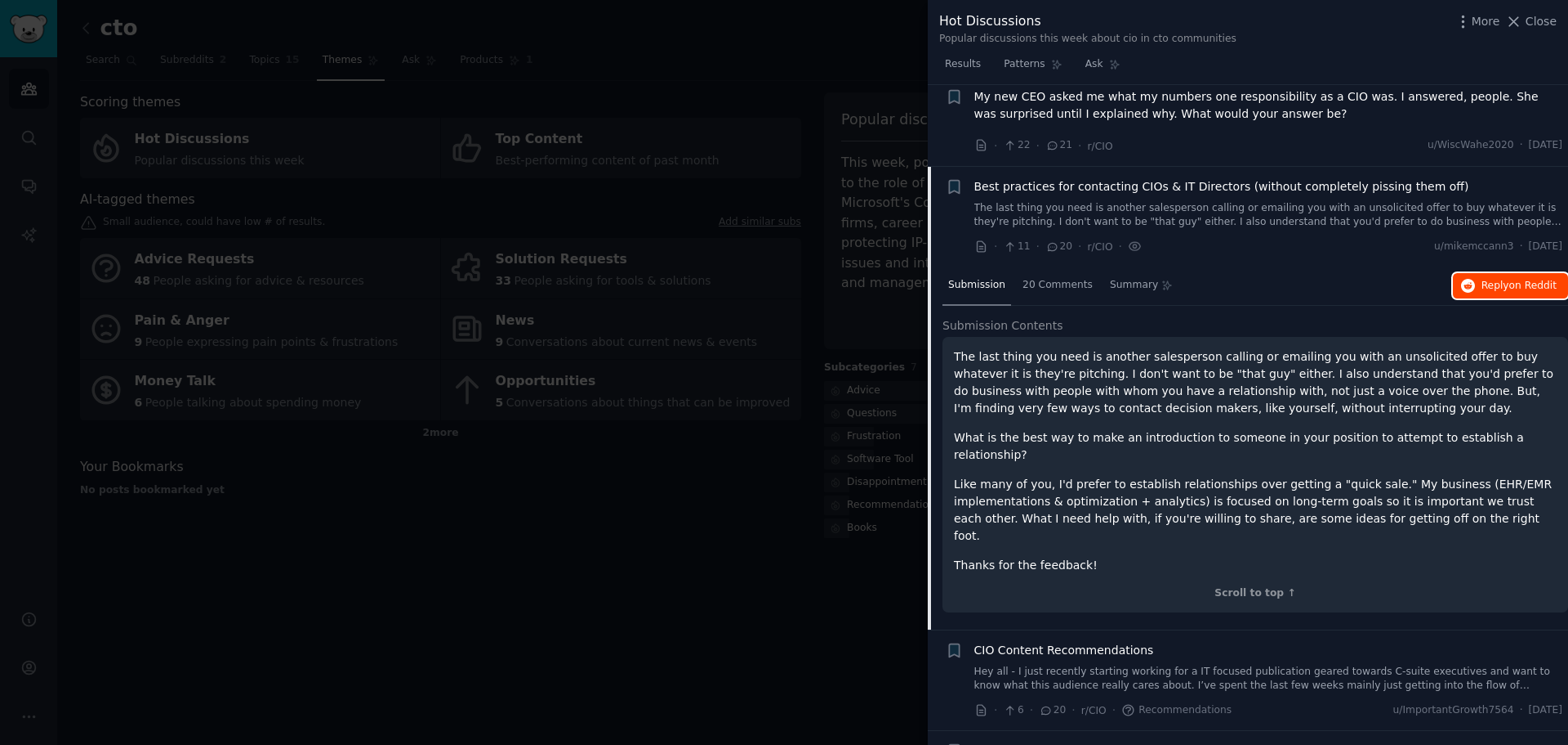
click at [1523, 279] on span "on Reddit" at bounding box center [1533, 285] width 48 height 11
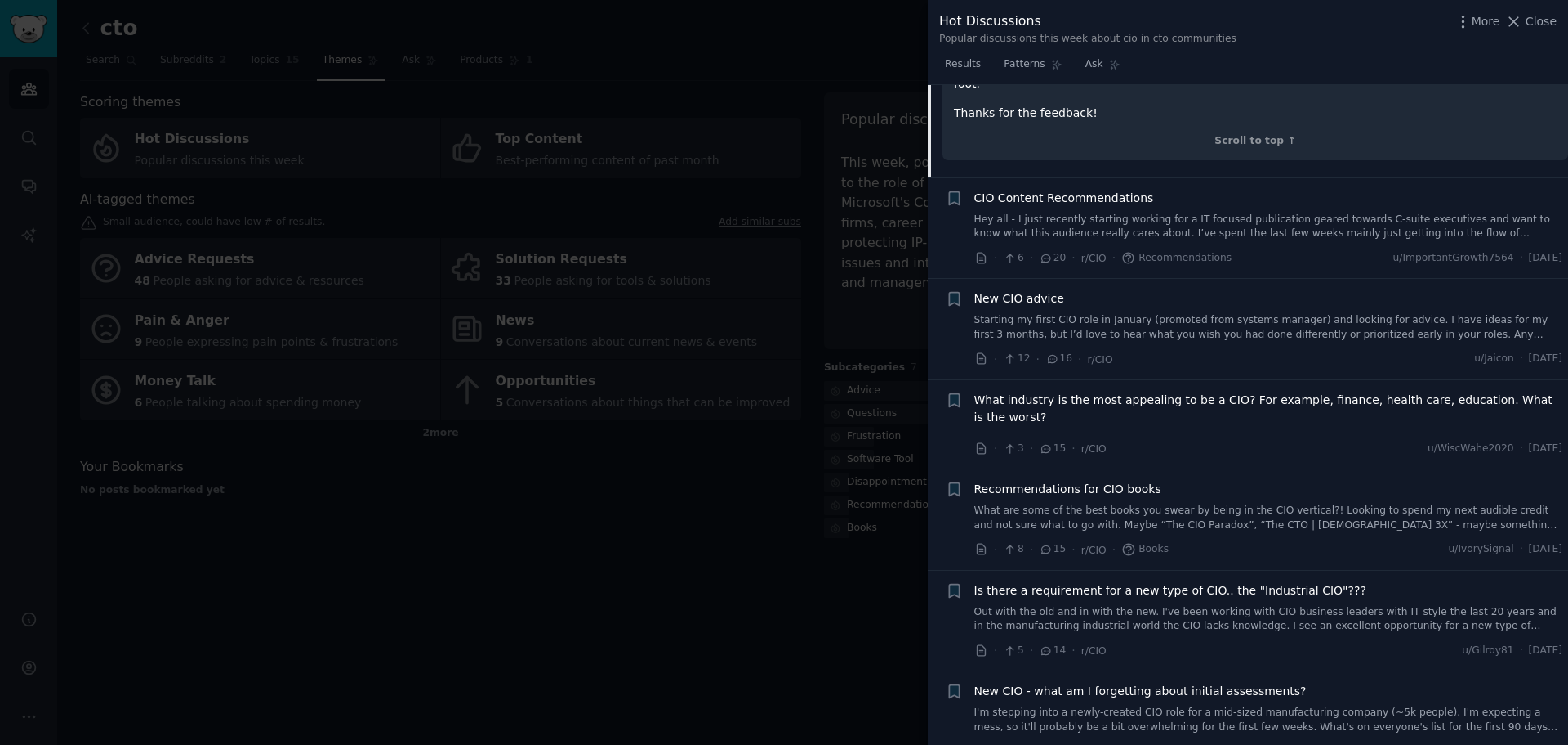
scroll to position [928, 0]
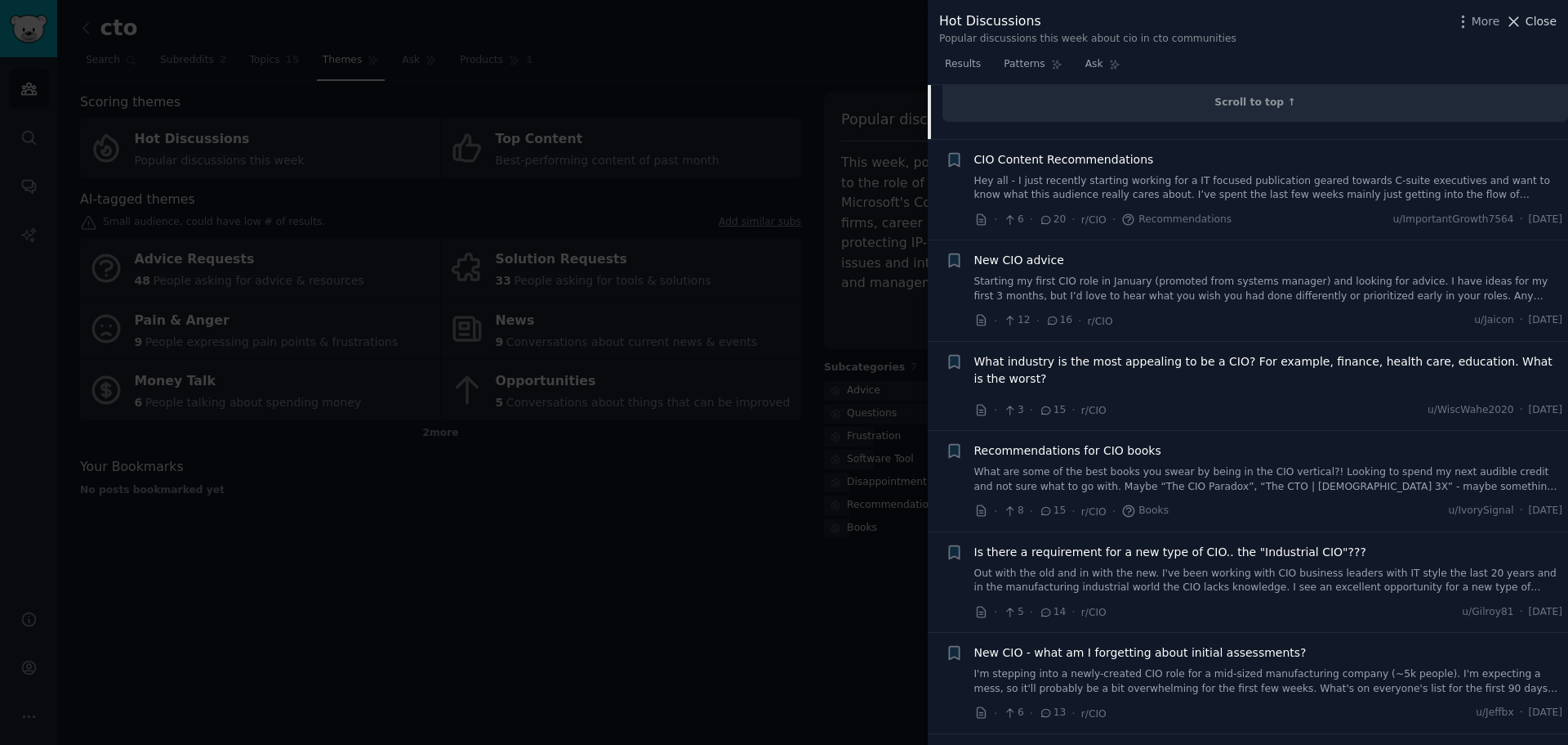
click at [1542, 20] on span "Close" at bounding box center [1541, 21] width 31 height 17
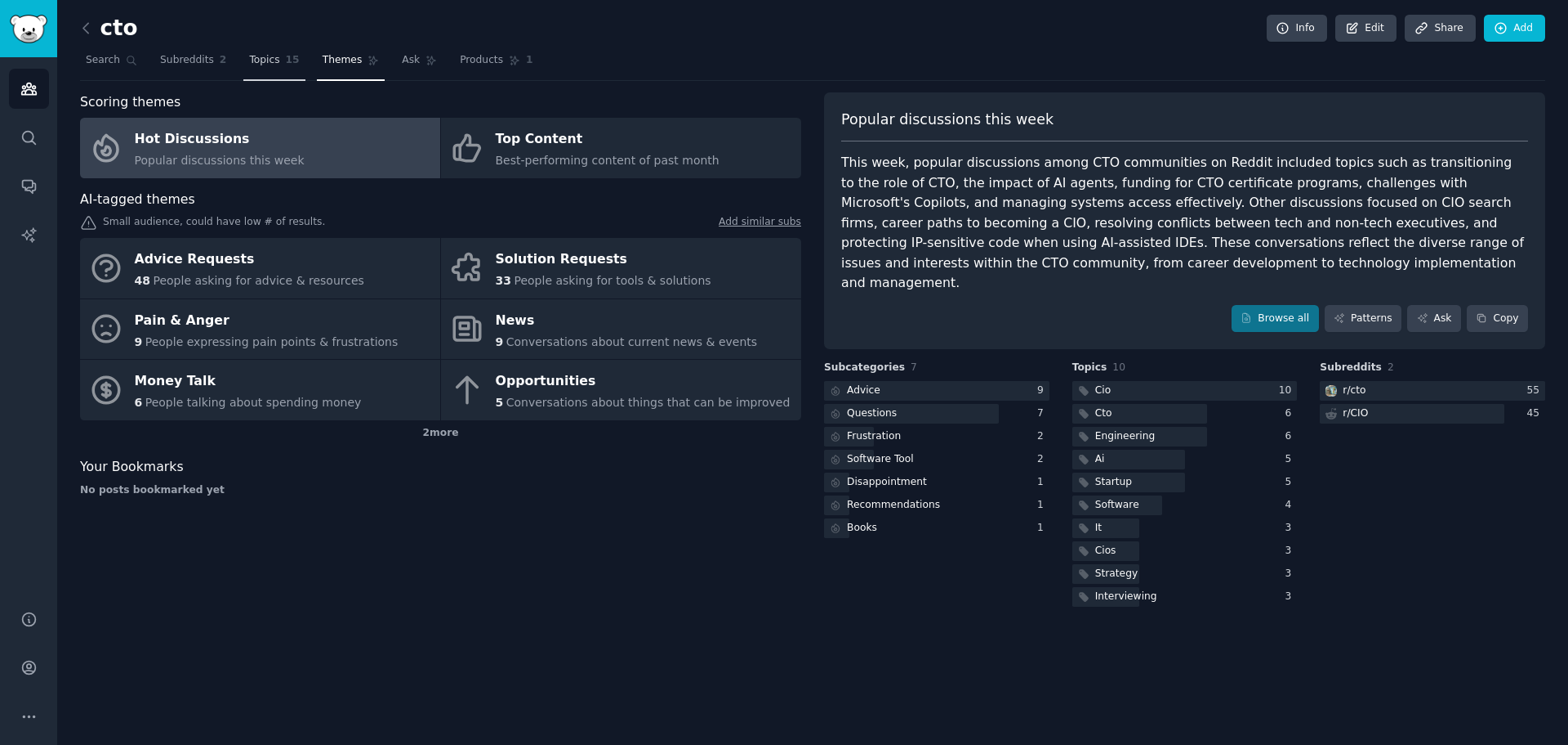
click at [255, 62] on span "Topics" at bounding box center [263, 61] width 30 height 15
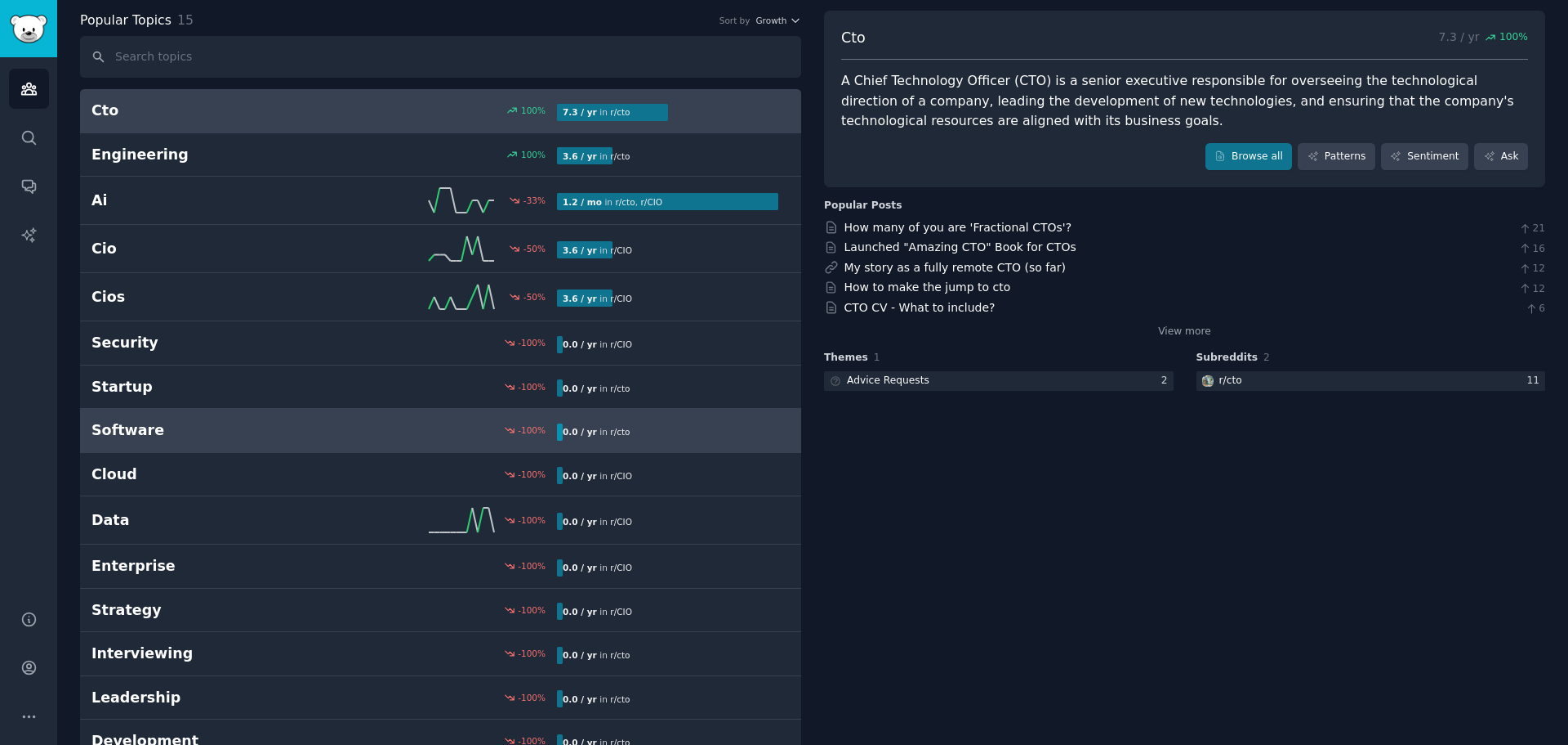
scroll to position [123, 0]
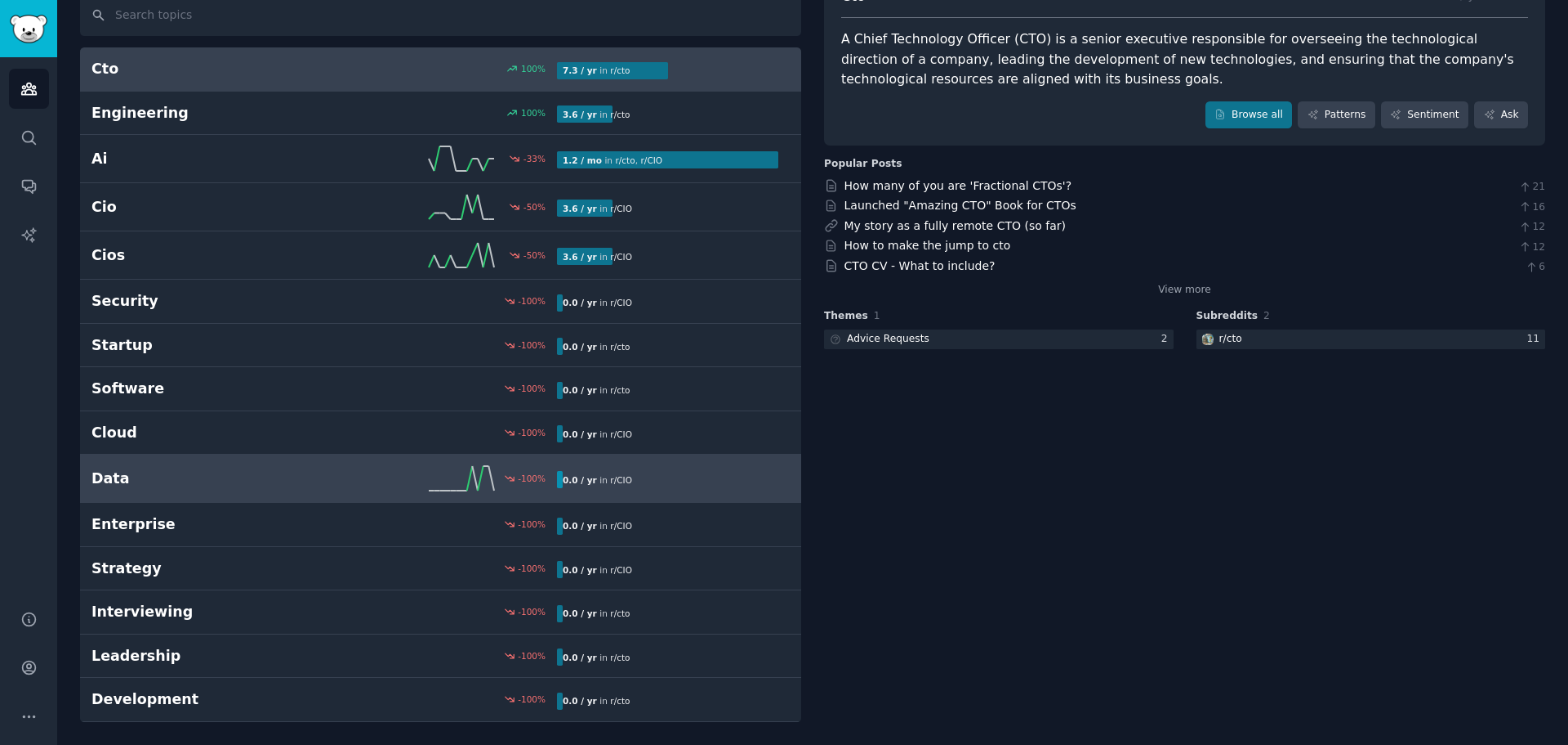
click at [299, 467] on div "Data -100 % 0.0 / yr in r/ CIO" at bounding box center [441, 478] width 699 height 25
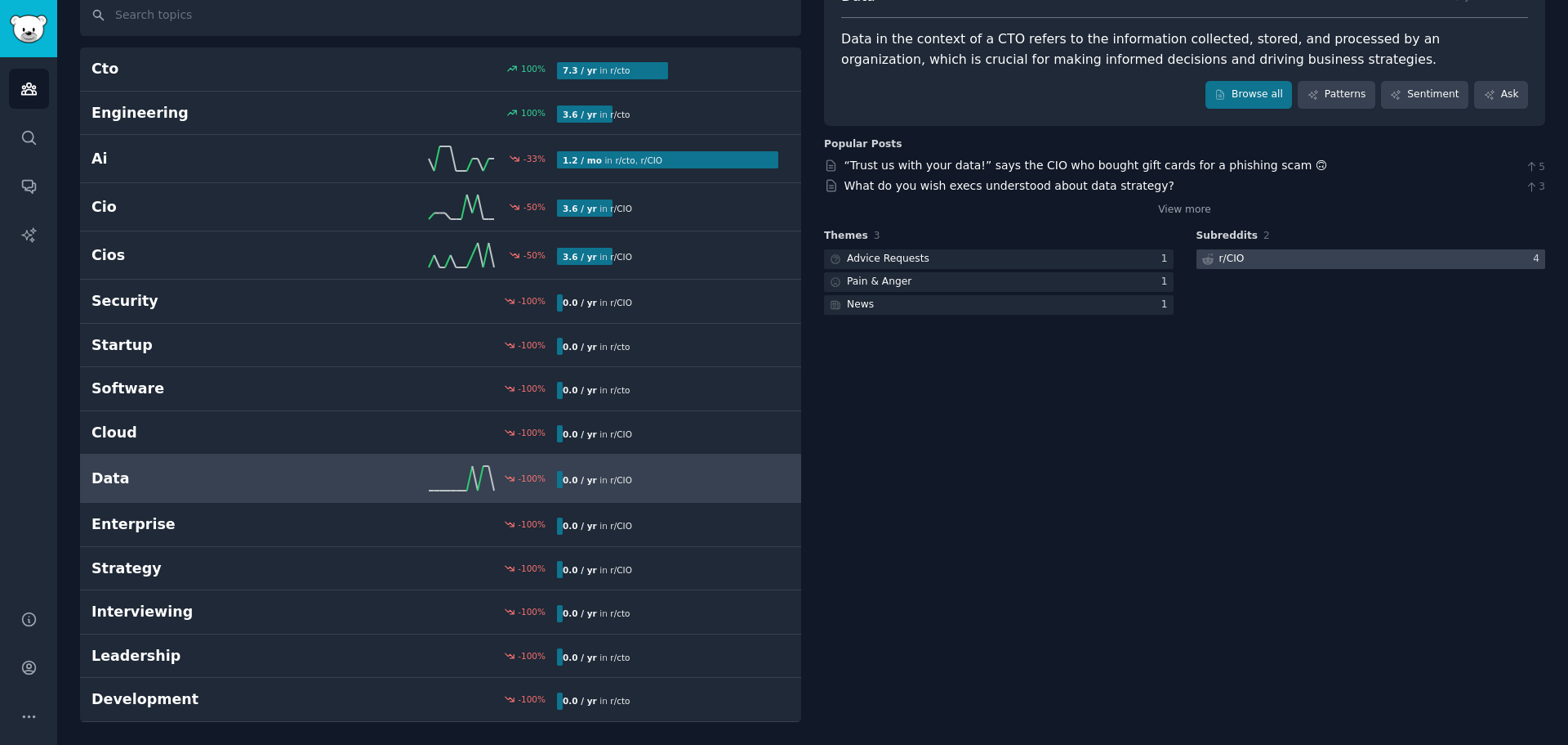
click at [1277, 259] on div at bounding box center [1372, 259] width 350 height 20
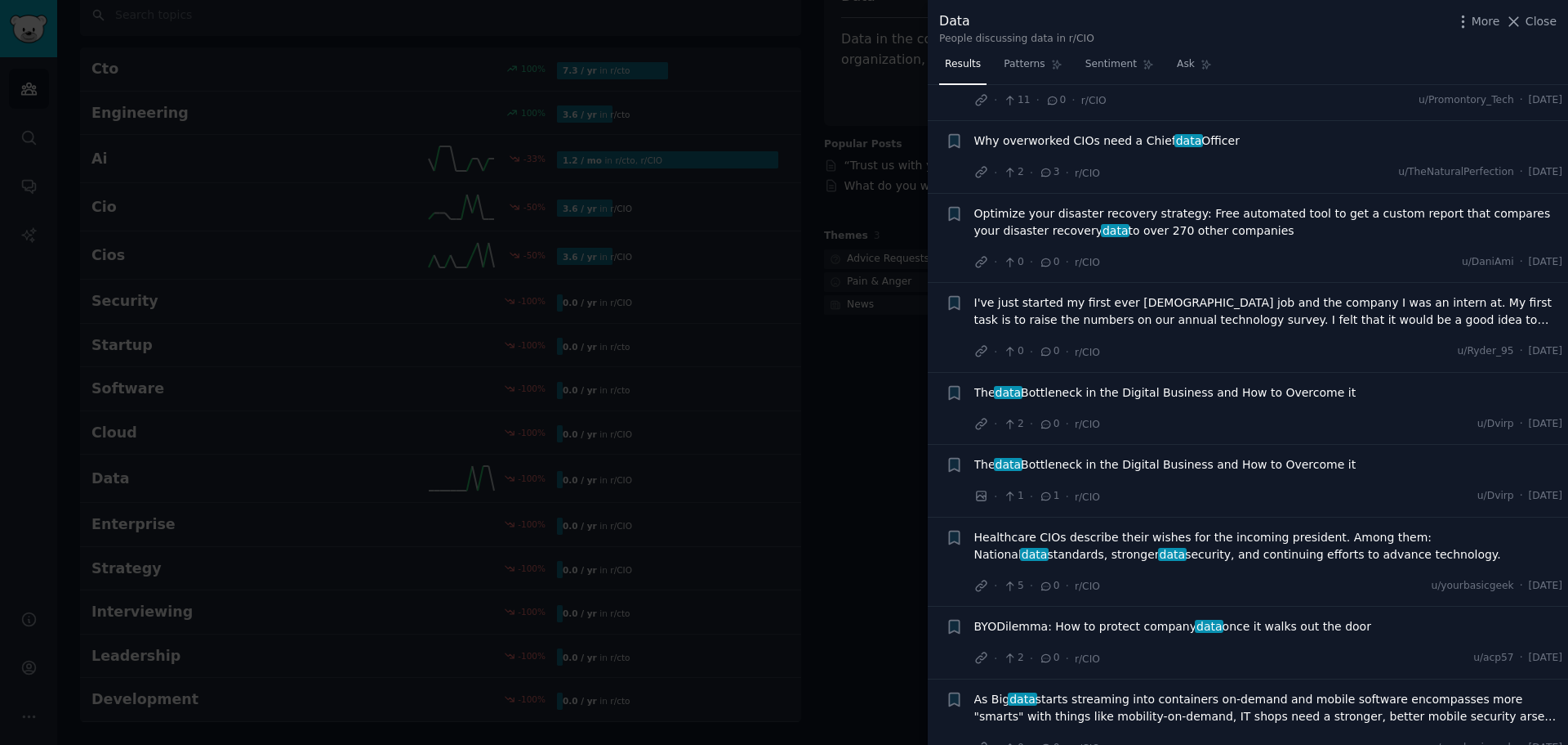
scroll to position [527, 0]
